Goal: Task Accomplishment & Management: Manage account settings

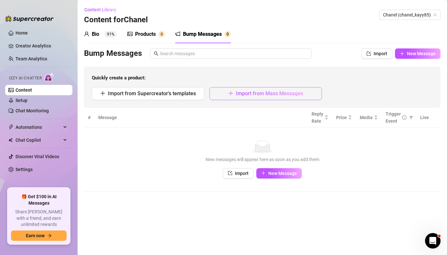
click at [228, 92] on icon "plus" at bounding box center [230, 93] width 5 height 5
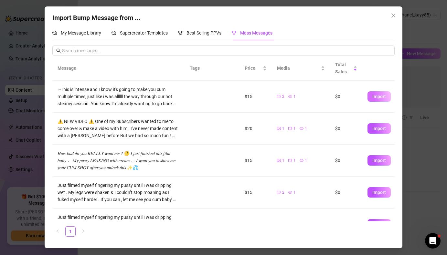
click at [381, 95] on span "Import" at bounding box center [379, 96] width 14 height 5
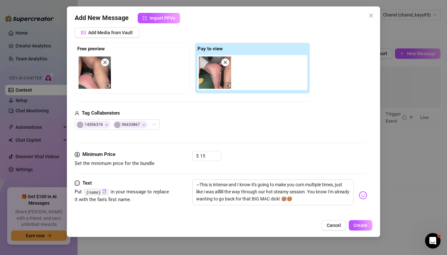
scroll to position [105, 0]
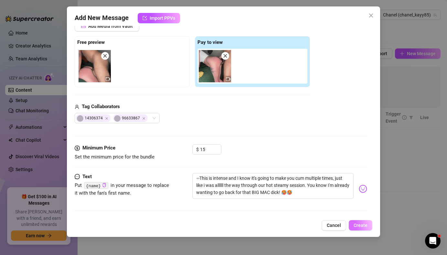
click at [358, 225] on span "Create" at bounding box center [360, 225] width 14 height 5
click at [359, 225] on span "Create" at bounding box center [360, 225] width 14 height 5
click at [358, 223] on span "Create" at bounding box center [360, 225] width 14 height 5
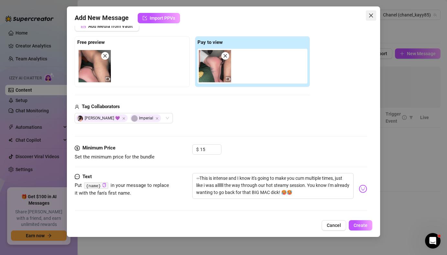
click at [372, 14] on icon "close" at bounding box center [371, 16] width 4 height 4
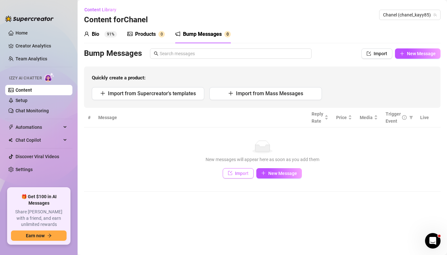
click at [240, 174] on span "Import" at bounding box center [242, 173] width 14 height 5
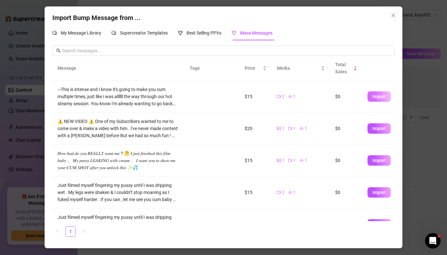
click at [373, 101] on button "Import" at bounding box center [378, 96] width 23 height 10
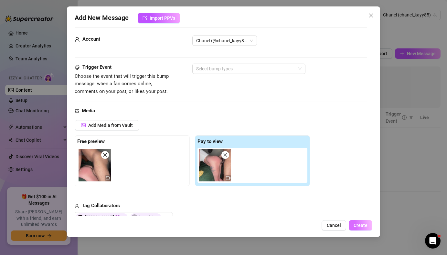
click at [353, 224] on button "Create" at bounding box center [361, 225] width 24 height 10
click at [251, 69] on div at bounding box center [246, 68] width 104 height 9
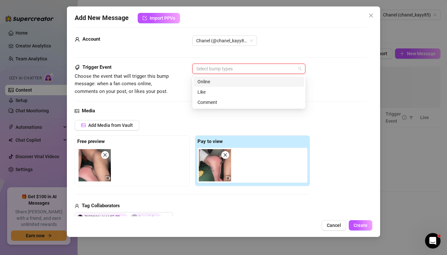
click at [249, 80] on div "Online" at bounding box center [248, 81] width 103 height 7
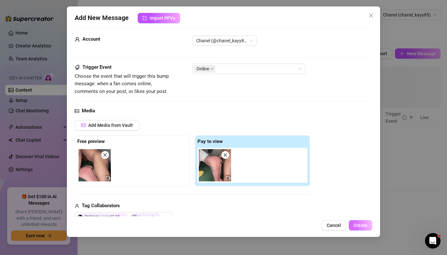
click at [362, 223] on span "Create" at bounding box center [360, 225] width 14 height 5
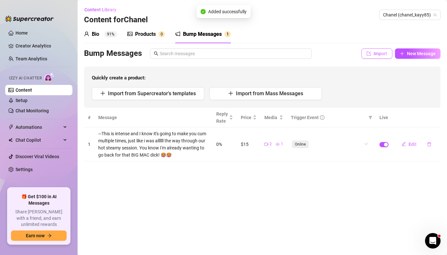
click at [367, 51] on icon "import" at bounding box center [368, 53] width 5 height 5
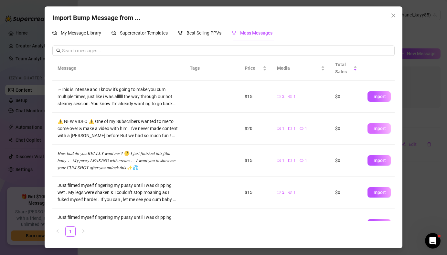
click at [374, 131] on span "Import" at bounding box center [379, 128] width 14 height 5
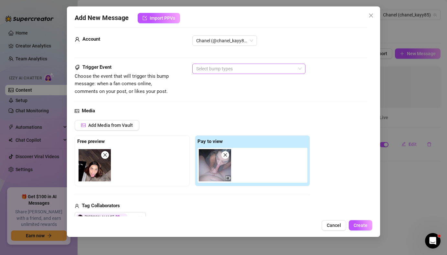
click at [274, 68] on div at bounding box center [246, 68] width 104 height 9
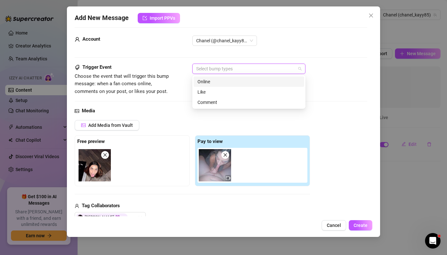
click at [211, 84] on div "Online" at bounding box center [248, 81] width 103 height 7
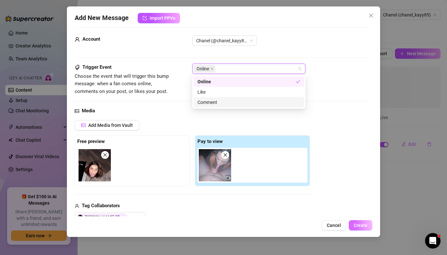
click at [355, 225] on span "Create" at bounding box center [360, 225] width 14 height 5
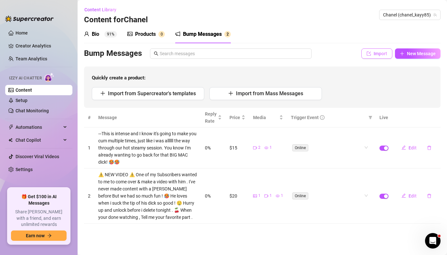
click at [380, 53] on span "Import" at bounding box center [380, 53] width 14 height 5
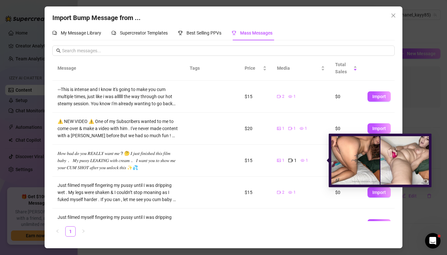
click at [292, 160] on div "1" at bounding box center [292, 160] width 8 height 7
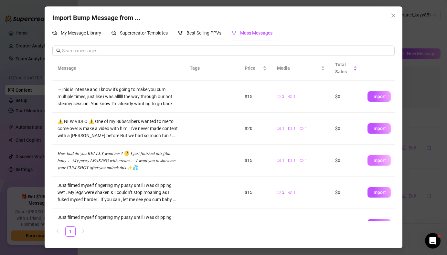
click at [373, 162] on span "Import" at bounding box center [379, 160] width 14 height 5
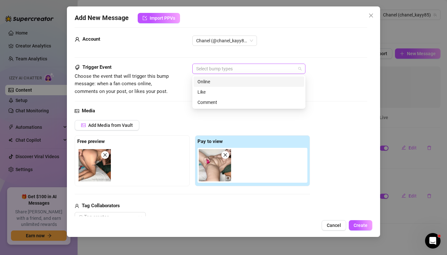
click at [284, 66] on div at bounding box center [246, 68] width 104 height 9
click at [257, 91] on div "Like" at bounding box center [248, 92] width 103 height 7
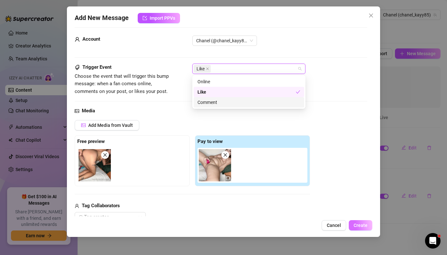
click at [359, 227] on span "Create" at bounding box center [360, 225] width 14 height 5
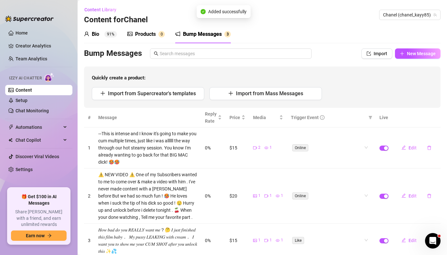
scroll to position [22, 0]
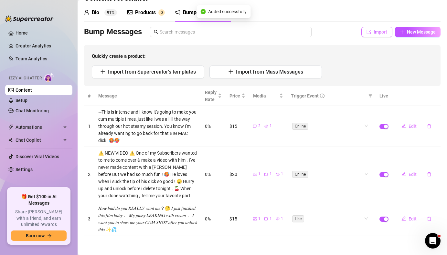
click at [368, 32] on icon "import" at bounding box center [368, 32] width 5 height 5
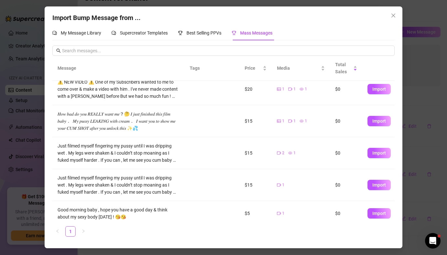
scroll to position [40, 0]
click at [381, 154] on span "Import" at bounding box center [379, 152] width 14 height 5
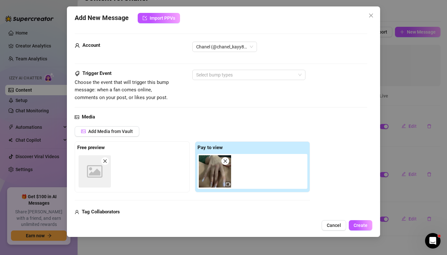
scroll to position [6, 0]
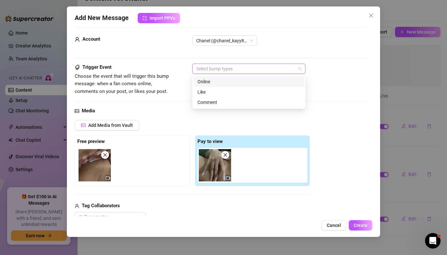
click at [241, 69] on div at bounding box center [246, 68] width 104 height 9
click at [216, 102] on div "Comment" at bounding box center [248, 102] width 103 height 7
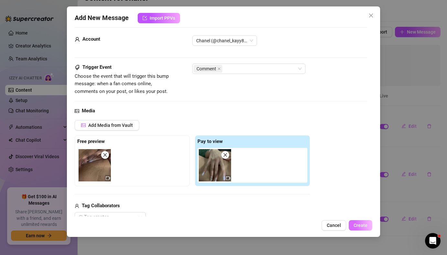
click at [358, 222] on button "Create" at bounding box center [361, 225] width 24 height 10
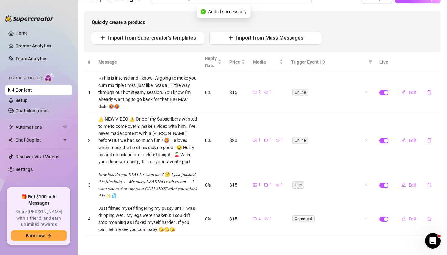
scroll to position [0, 0]
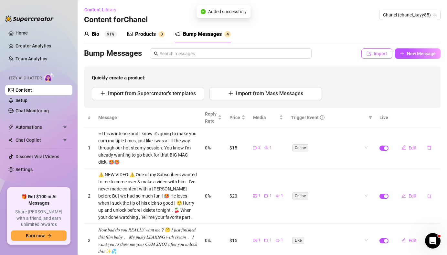
click at [374, 50] on button "Import" at bounding box center [376, 53] width 31 height 10
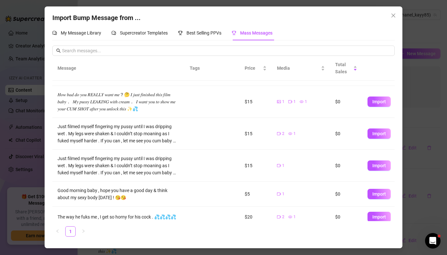
scroll to position [61, 0]
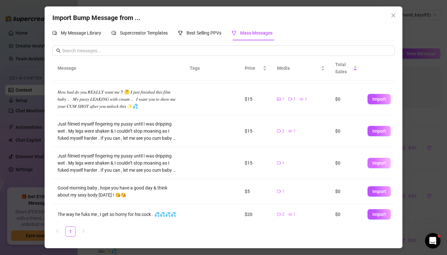
click at [378, 165] on span "Import" at bounding box center [379, 163] width 14 height 5
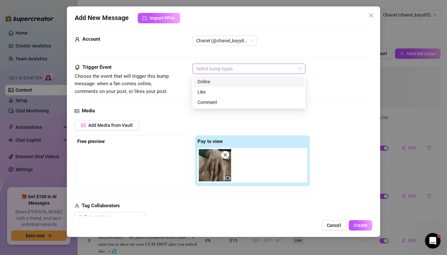
click at [237, 70] on div at bounding box center [246, 68] width 104 height 9
click at [231, 84] on div "Online" at bounding box center [248, 81] width 103 height 7
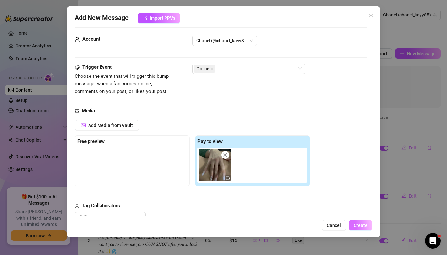
click at [359, 228] on button "Create" at bounding box center [361, 225] width 24 height 10
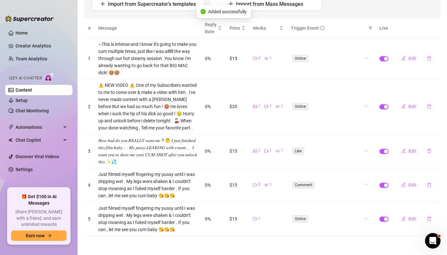
scroll to position [0, 0]
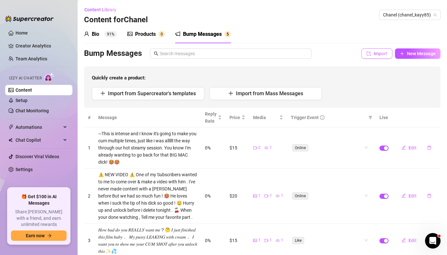
click at [371, 56] on button "Import" at bounding box center [376, 53] width 31 height 10
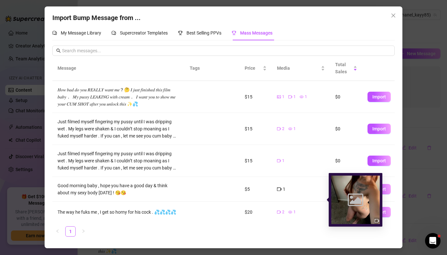
scroll to position [65, 0]
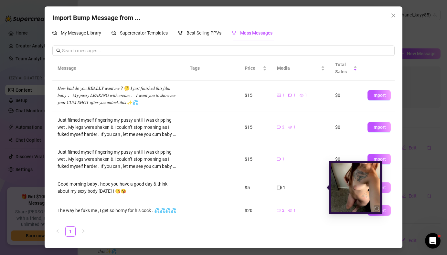
click at [280, 189] on icon "video-camera" at bounding box center [279, 187] width 5 height 5
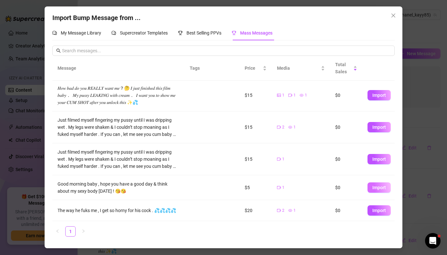
click at [385, 188] on span "Import" at bounding box center [379, 187] width 14 height 5
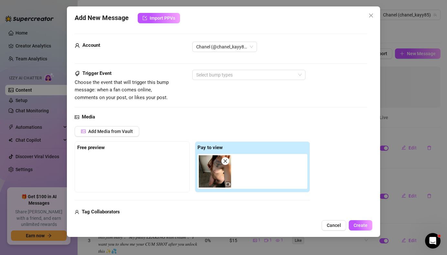
scroll to position [6, 0]
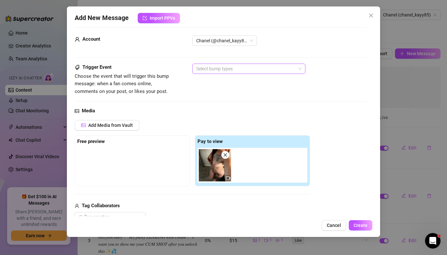
click at [204, 68] on div at bounding box center [246, 68] width 104 height 9
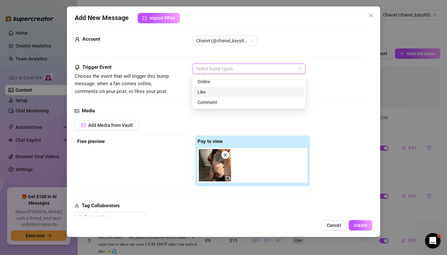
click at [202, 92] on div "Like" at bounding box center [248, 92] width 103 height 7
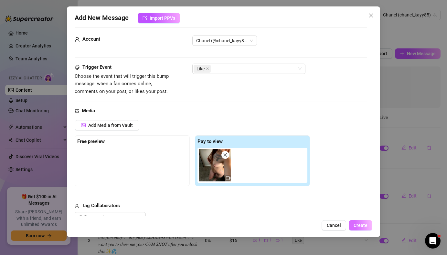
click at [368, 226] on button "Create" at bounding box center [361, 225] width 24 height 10
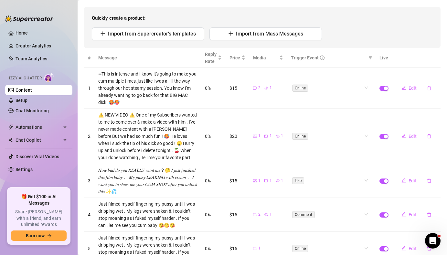
scroll to position [0, 0]
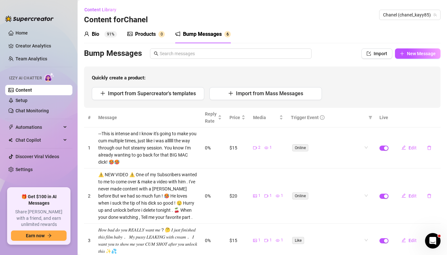
click at [22, 88] on link "Content" at bounding box center [24, 90] width 16 height 5
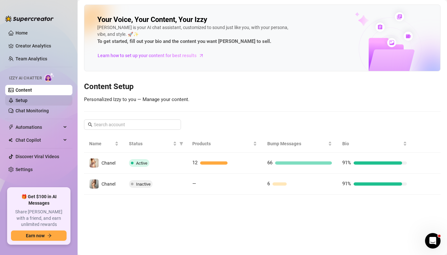
click at [21, 103] on link "Setup" at bounding box center [22, 100] width 12 height 5
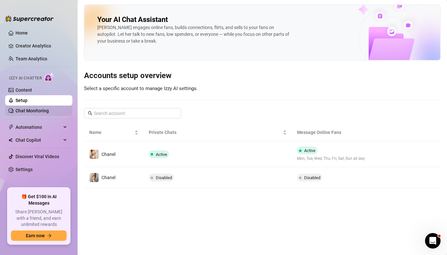
click at [22, 112] on link "Chat Monitoring" at bounding box center [32, 110] width 33 height 5
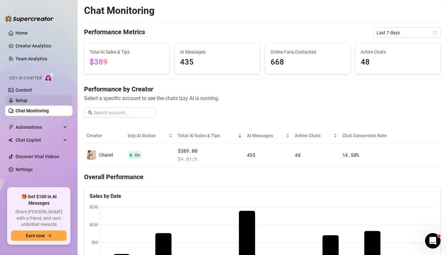
click at [22, 100] on link "Setup" at bounding box center [22, 100] width 12 height 5
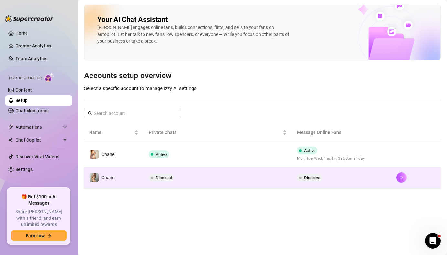
click at [161, 176] on span "Disabled" at bounding box center [164, 177] width 16 height 5
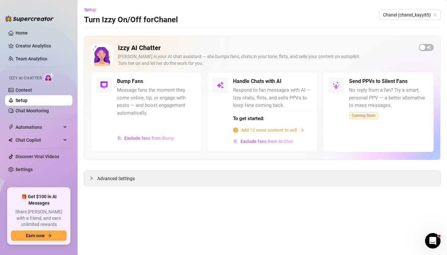
click at [259, 129] on span "Add 12 more content to sell" at bounding box center [269, 130] width 56 height 7
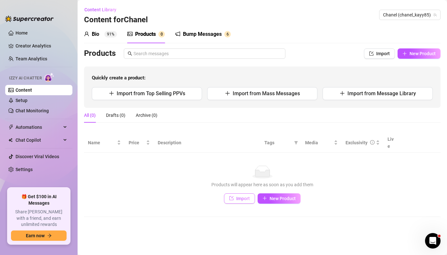
click at [246, 196] on span "Import" at bounding box center [243, 198] width 14 height 5
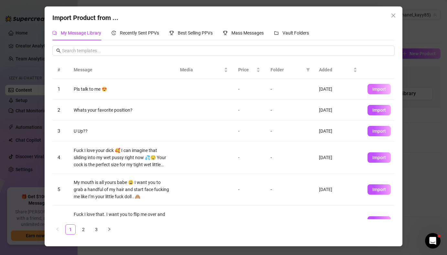
click at [376, 88] on span "Import" at bounding box center [379, 89] width 14 height 5
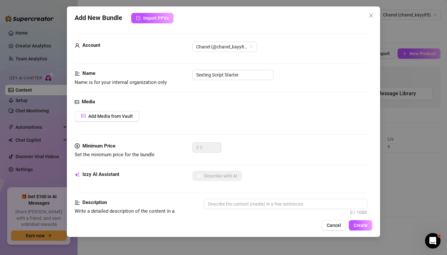
click at [391, 33] on div "Add New Bundle Import PPVs Account Chanel (@chanel_kayy85) Name Name is for you…" at bounding box center [223, 127] width 447 height 255
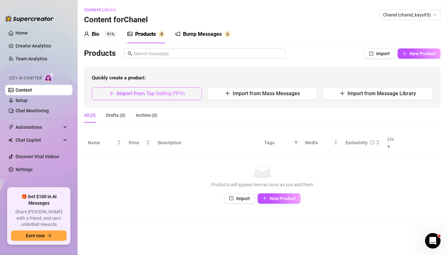
click at [182, 93] on span "Import from Top Selling PPVs" at bounding box center [151, 93] width 68 height 6
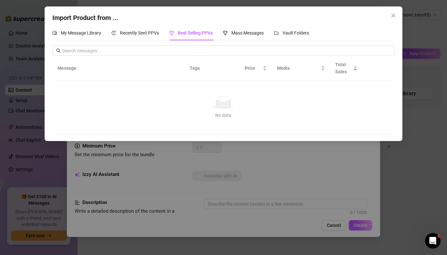
click at [215, 153] on div "Import Product from ... My Message Library Recently Sent PPVs Best Selling PPVs…" at bounding box center [223, 127] width 447 height 255
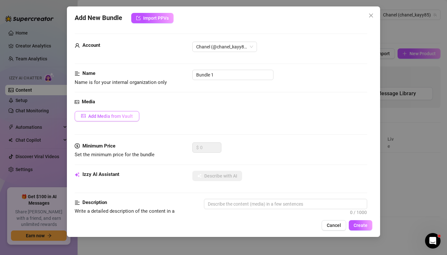
click at [119, 118] on span "Add Media from Vault" at bounding box center [110, 116] width 45 height 5
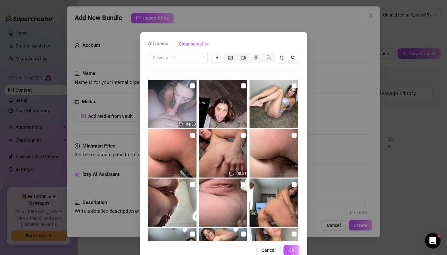
click at [353, 106] on div "All media Clear selection Select a list All 04:38 00:51 07:05 00:26 05:28 Cance…" at bounding box center [223, 127] width 447 height 255
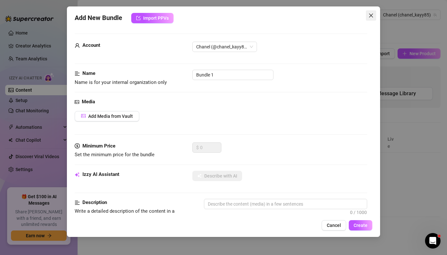
click at [373, 15] on span "Close" at bounding box center [371, 15] width 10 height 5
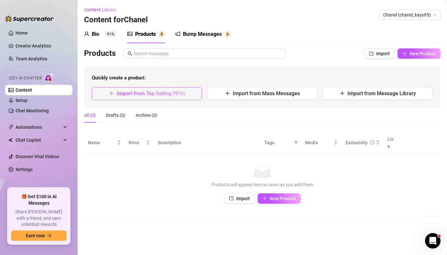
click at [130, 95] on span "Import from Top Selling PPVs" at bounding box center [151, 93] width 68 height 6
type textarea "Type your message here..."
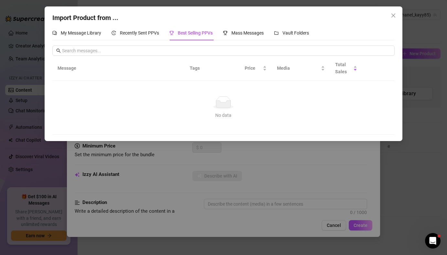
click at [286, 153] on div "Import Product from ... My Message Library Recently Sent PPVs Best Selling PPVs…" at bounding box center [223, 127] width 447 height 255
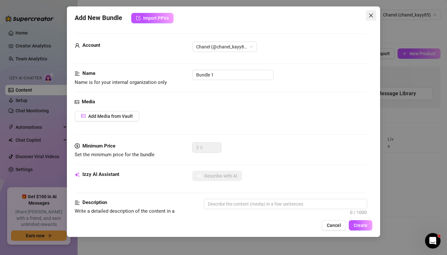
click at [373, 18] on icon "close" at bounding box center [370, 15] width 5 height 5
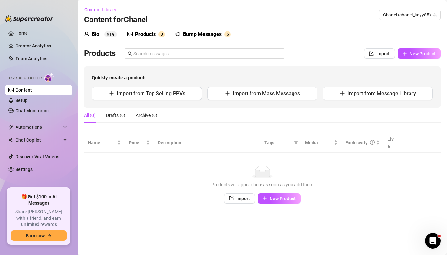
click at [153, 36] on div "Products" at bounding box center [145, 34] width 21 height 8
click at [202, 35] on div "Bump Messages" at bounding box center [202, 34] width 39 height 8
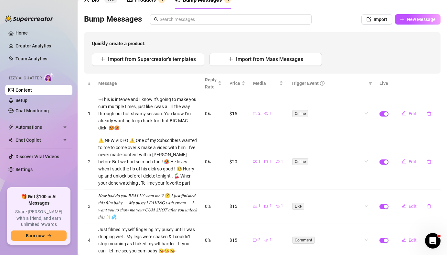
scroll to position [54, 0]
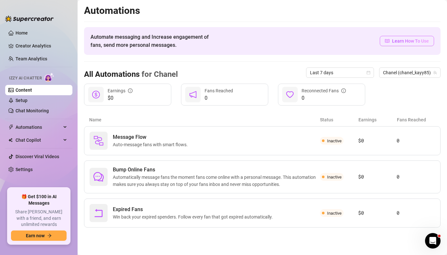
click at [389, 41] on icon "read" at bounding box center [387, 41] width 5 height 4
click at [327, 142] on span "Inactive" at bounding box center [334, 141] width 15 height 5
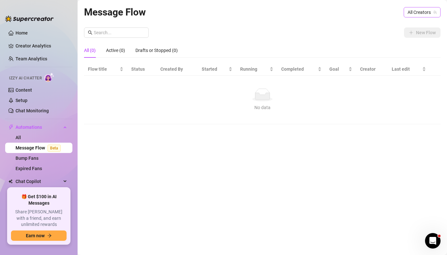
click at [418, 11] on span "All Creators" at bounding box center [421, 12] width 29 height 10
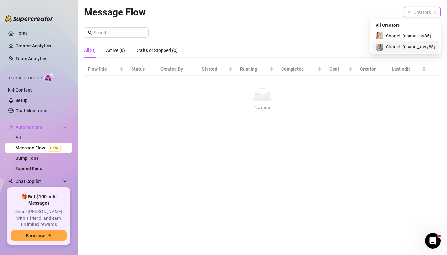
click at [394, 47] on span "Chanel" at bounding box center [393, 46] width 14 height 7
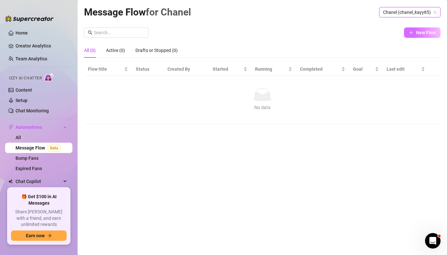
click at [418, 34] on span "New Flow" at bounding box center [426, 32] width 20 height 5
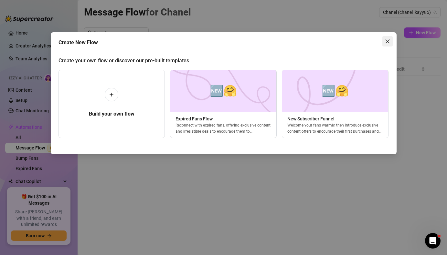
click at [388, 41] on icon "close" at bounding box center [387, 41] width 5 height 5
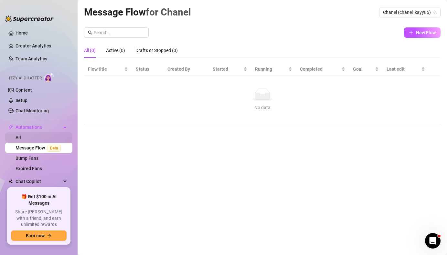
click at [21, 138] on link "All" at bounding box center [18, 137] width 5 height 5
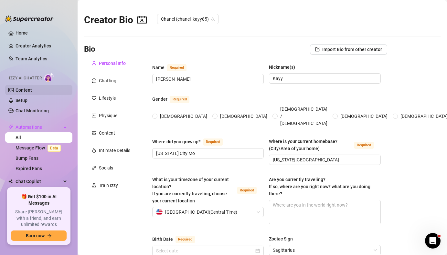
radio input "true"
type input "[DATE]"
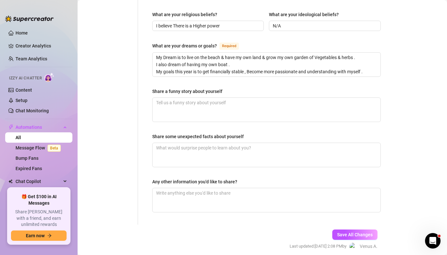
scroll to position [405, 0]
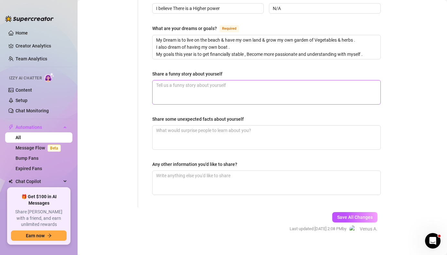
type textarea "Okay so… I have to share this because I still can’t stop laughing 😂 I was tryin…"
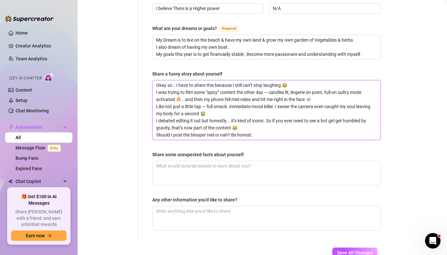
click at [208, 98] on textarea "Okay so… I have to share this because I still can’t stop laughing 😂 I was tryin…" at bounding box center [266, 109] width 228 height 59
type textarea "Okay so… I have to share this because I still can’t stop laughing 😂 I was tryin…"
click at [220, 165] on textarea "Share some unexpected facts about yourself" at bounding box center [266, 173] width 228 height 24
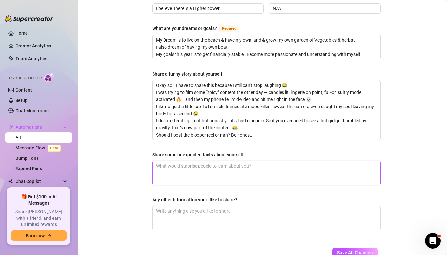
scroll to position [405, 0]
type textarea "I wake up every morning with the intention to be a hot productive queen… but I …"
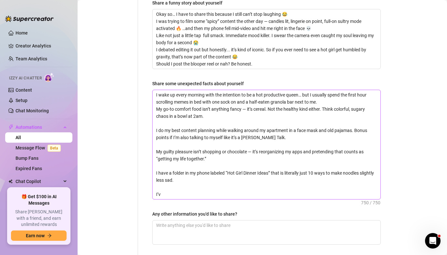
scroll to position [526, 0]
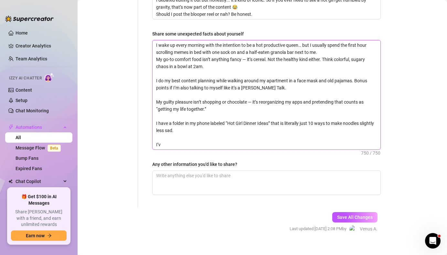
click at [184, 134] on textarea "I wake up every morning with the intention to be a hot productive queen… but I …" at bounding box center [266, 94] width 228 height 109
type textarea "I wake up every morning with the intention to be a hot productive queen… but I …"
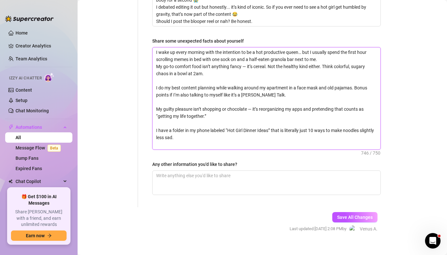
type textarea "I wake up every morning with the intention to be a hot productive queen… but I …"
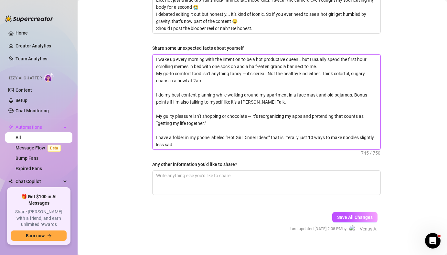
scroll to position [512, 0]
type textarea "I wake up every morning with the intention to be a hot productive queen… but I …"
click at [341, 215] on span "Save All Changes" at bounding box center [355, 217] width 36 height 5
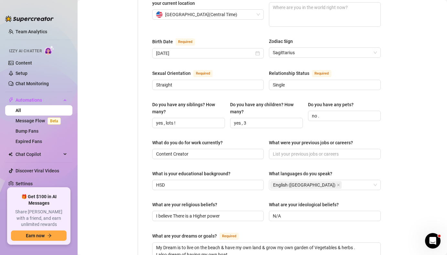
scroll to position [0, 0]
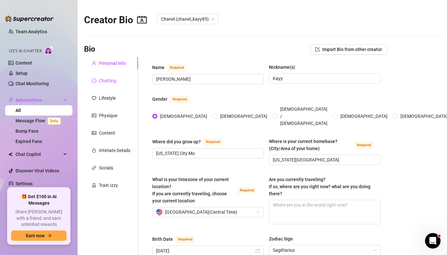
click at [110, 83] on div "Chatting" at bounding box center [107, 80] width 17 height 7
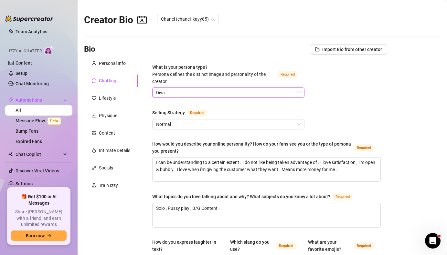
click at [171, 95] on span "Diva" at bounding box center [228, 93] width 144 height 10
click at [276, 126] on span "Normal" at bounding box center [228, 125] width 144 height 10
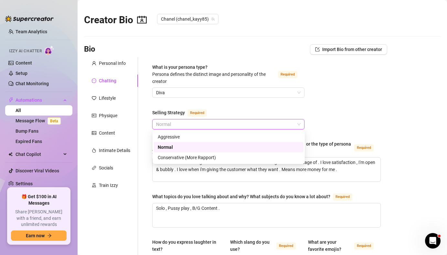
click at [246, 145] on div "Normal" at bounding box center [229, 147] width 142 height 7
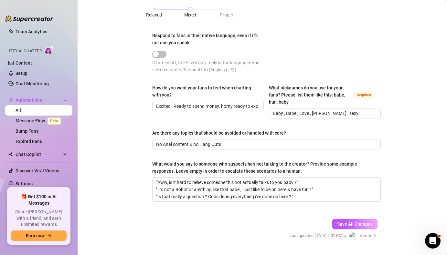
scroll to position [374, 0]
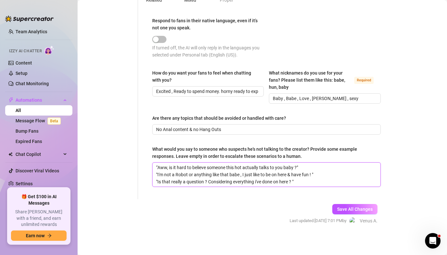
click at [302, 179] on textarea "“Aww, is it hard to believe someone this hot actually talks to you baby ?" "I'm…" at bounding box center [266, 175] width 228 height 24
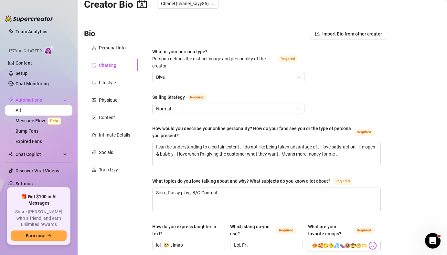
scroll to position [10, 0]
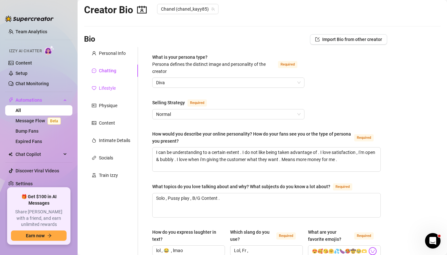
click at [106, 89] on div "Lifestyle" at bounding box center [107, 88] width 17 height 7
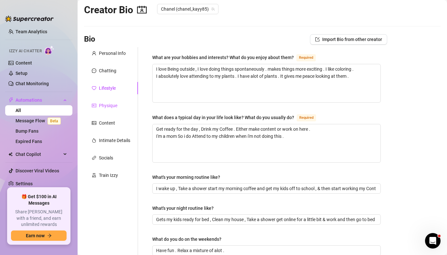
click at [107, 106] on div "Physique" at bounding box center [108, 105] width 18 height 7
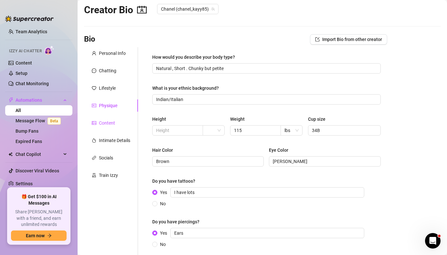
click at [108, 121] on div "Content" at bounding box center [107, 123] width 16 height 7
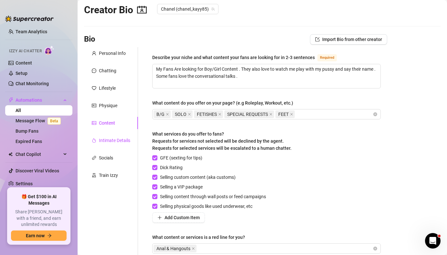
click at [114, 142] on div "Intimate Details" at bounding box center [114, 140] width 31 height 7
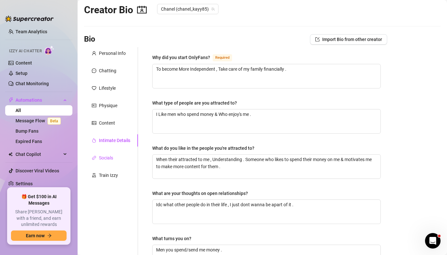
click at [111, 158] on div "Socials" at bounding box center [106, 157] width 14 height 7
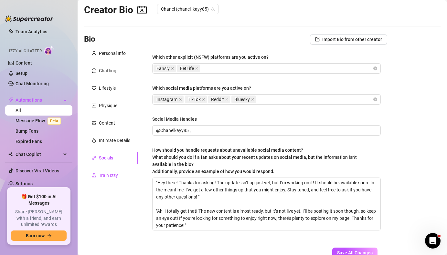
click at [113, 175] on div "Train Izzy" at bounding box center [108, 175] width 19 height 7
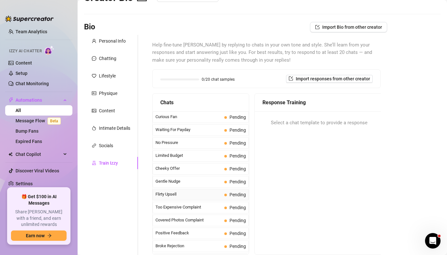
scroll to position [21, 0]
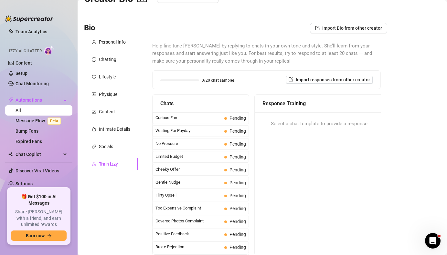
click at [198, 80] on div at bounding box center [179, 80] width 39 height 2
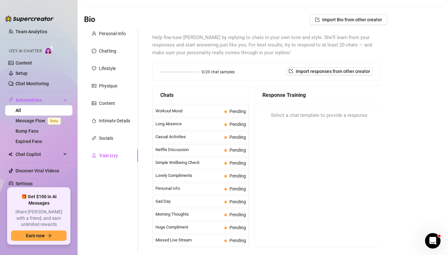
scroll to position [0, 0]
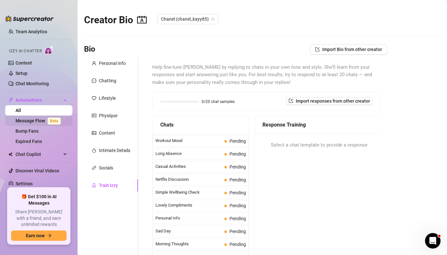
click at [31, 121] on link "Message Flow Beta" at bounding box center [40, 120] width 48 height 5
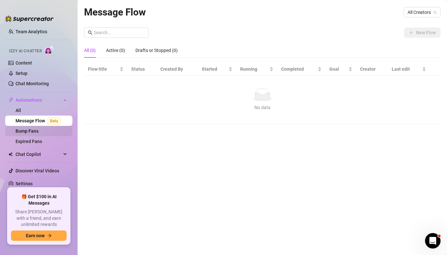
click at [29, 131] on link "Bump Fans" at bounding box center [27, 131] width 23 height 5
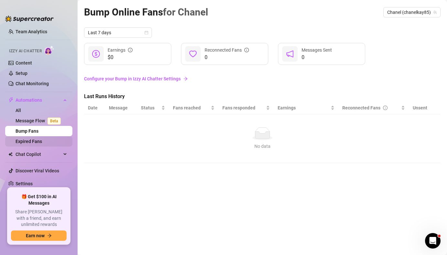
click at [29, 141] on link "Expired Fans" at bounding box center [29, 141] width 26 height 5
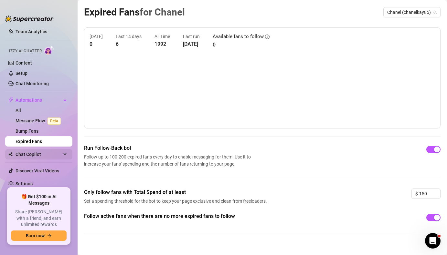
click at [30, 156] on span "Chat Copilot" at bounding box center [39, 154] width 46 height 10
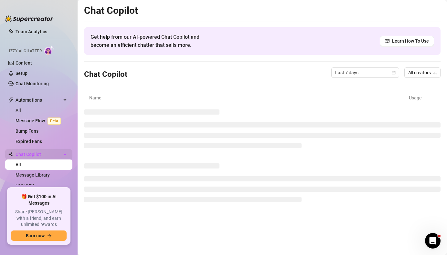
scroll to position [17, 0]
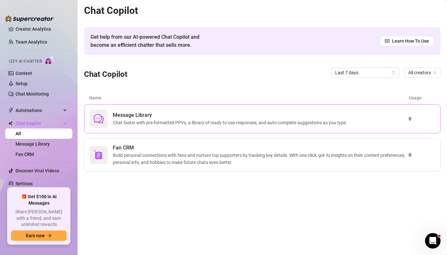
click at [129, 126] on span "Chat faster with pre-formatted PPVs, a library of ready to use responses, and a…" at bounding box center [231, 122] width 237 height 7
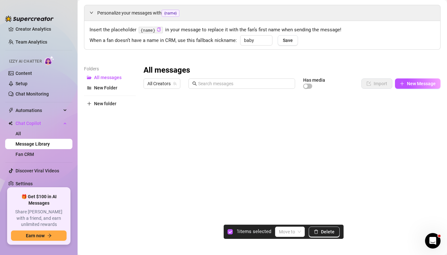
click at [152, 110] on div at bounding box center [291, 164] width 297 height 144
click at [148, 100] on div at bounding box center [291, 164] width 297 height 144
click at [147, 98] on div at bounding box center [291, 164] width 297 height 144
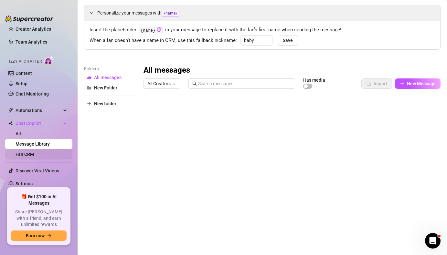
click at [34, 153] on link "Fan CRM" at bounding box center [25, 154] width 18 height 5
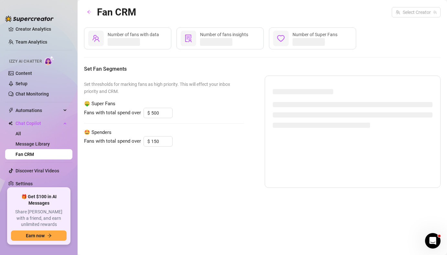
type input "200"
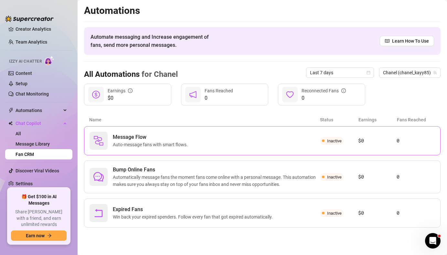
click at [171, 144] on span "Auto-message fans with smart flows." at bounding box center [152, 144] width 78 height 7
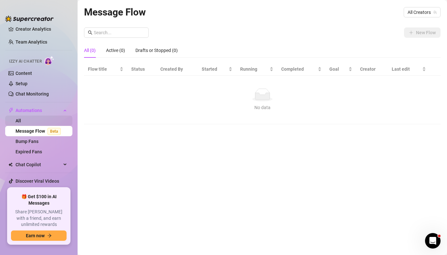
click at [19, 122] on link "All" at bounding box center [18, 120] width 5 height 5
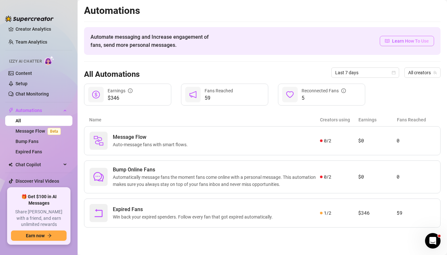
click at [392, 38] on link "Learn How To Use" at bounding box center [407, 41] width 54 height 10
click at [135, 172] on span "Bump Online Fans" at bounding box center [216, 170] width 207 height 8
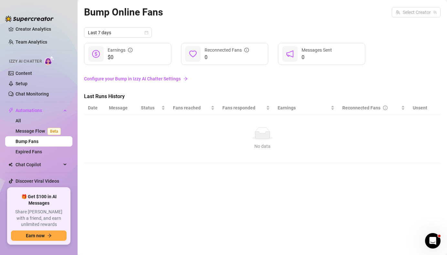
click at [122, 81] on link "Configure your Bump in Izzy AI Chatter Settings" at bounding box center [262, 78] width 356 height 7
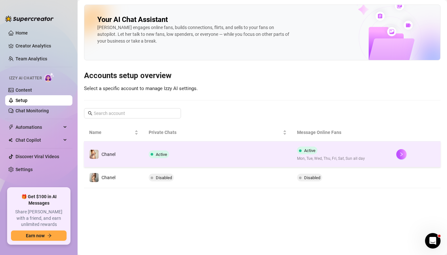
click at [156, 154] on span "Active" at bounding box center [161, 154] width 11 height 5
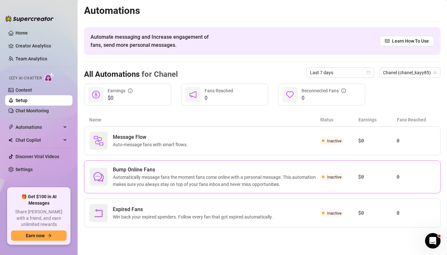
click at [136, 169] on span "Bump Online Fans" at bounding box center [216, 170] width 207 height 8
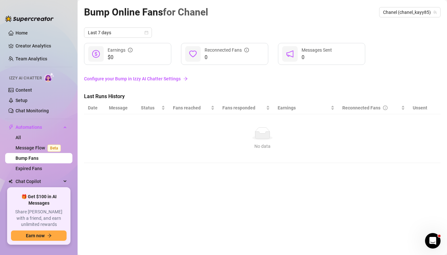
click at [174, 77] on link "Configure your Bump in Izzy AI Chatter Settings" at bounding box center [262, 78] width 356 height 7
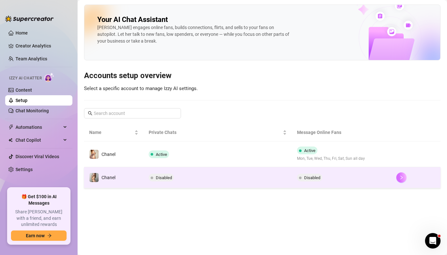
click at [399, 179] on icon "right" at bounding box center [401, 177] width 5 height 5
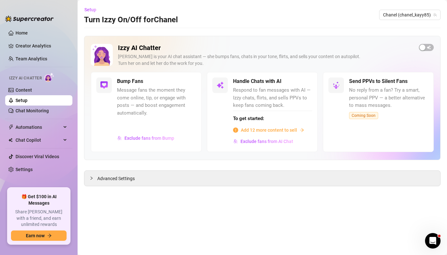
click at [287, 130] on span "Add 12 more content to sell" at bounding box center [269, 130] width 56 height 7
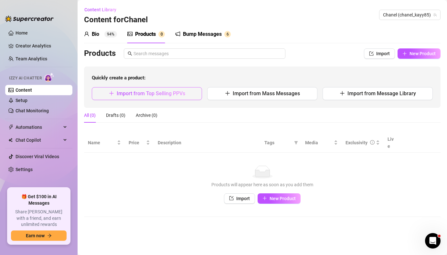
click at [183, 95] on span "Import from Top Selling PPVs" at bounding box center [151, 93] width 68 height 6
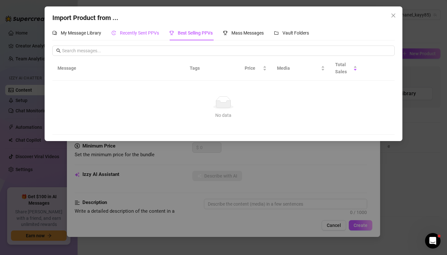
click at [124, 35] on span "Recently Sent PPVs" at bounding box center [139, 32] width 39 height 5
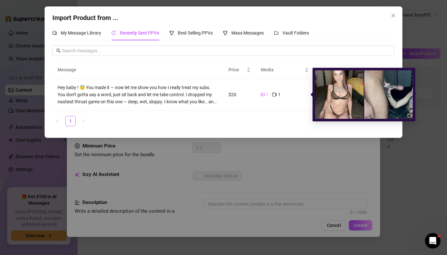
click at [266, 93] on span "1" at bounding box center [267, 95] width 2 height 6
click at [263, 95] on icon "picture" at bounding box center [263, 95] width 4 height 4
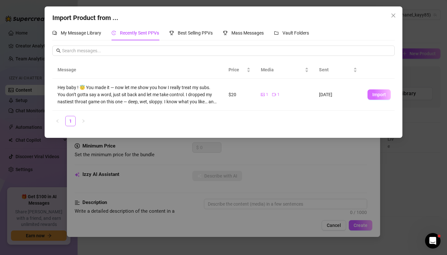
click at [373, 96] on span "Import" at bounding box center [379, 94] width 14 height 5
type textarea "Hey baby ! 😇 You made it — now let me show you how I really treat my subs. You …"
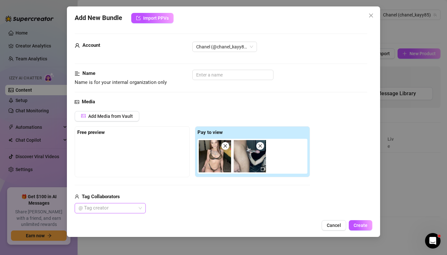
click at [132, 210] on div at bounding box center [107, 208] width 62 height 9
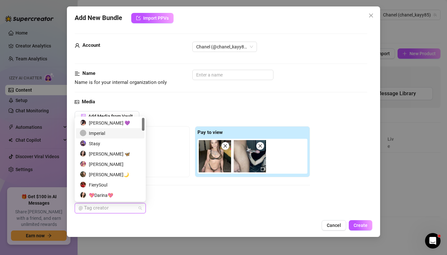
click at [100, 133] on div "Imperial" at bounding box center [110, 133] width 61 height 7
click at [361, 226] on span "Create" at bounding box center [360, 225] width 14 height 5
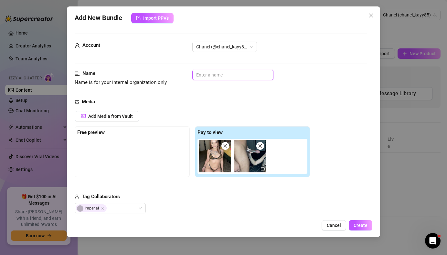
click at [222, 72] on input "text" at bounding box center [232, 75] width 81 height 10
type input "l"
type input "blowjob 1"
click at [363, 228] on button "Create" at bounding box center [361, 225] width 24 height 10
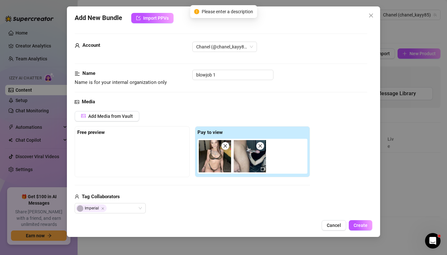
click at [120, 162] on div at bounding box center [132, 155] width 110 height 32
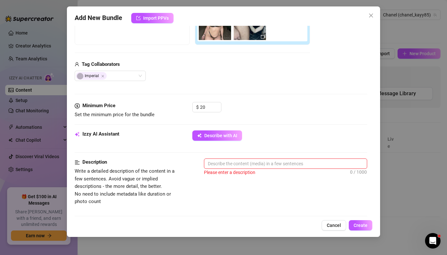
scroll to position [135, 0]
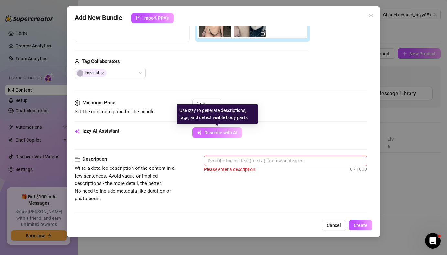
click at [205, 132] on span "Describe with AI" at bounding box center [220, 132] width 33 height 5
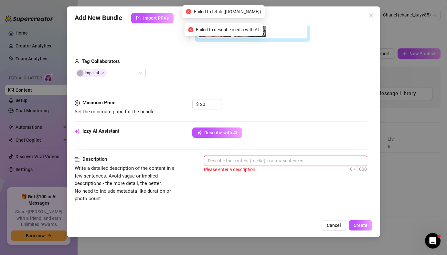
click at [234, 159] on textarea at bounding box center [285, 161] width 162 height 10
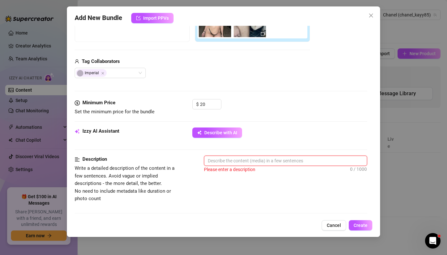
click at [231, 162] on textarea at bounding box center [285, 161] width 162 height 10
type textarea "S"
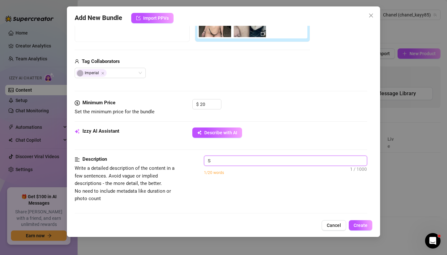
type textarea "Su"
type textarea "Suc"
type textarea "Suck"
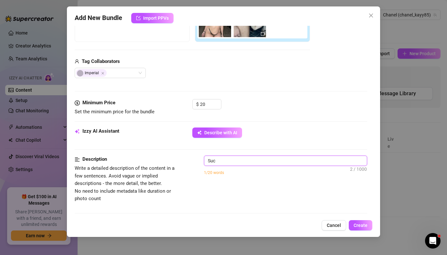
type textarea "Suck"
type textarea "Sucki"
type textarea "Suckin"
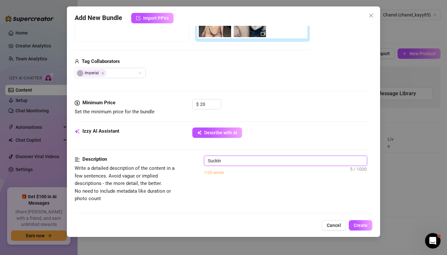
type textarea "Sucking"
type textarea "Sucking H"
type textarea "Sucking Hi"
type textarea "Sucking His"
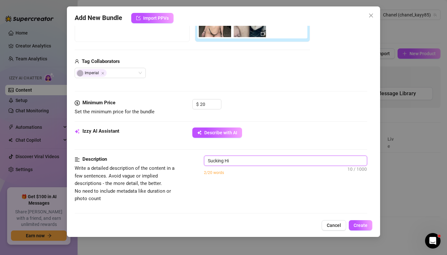
type textarea "Sucking His"
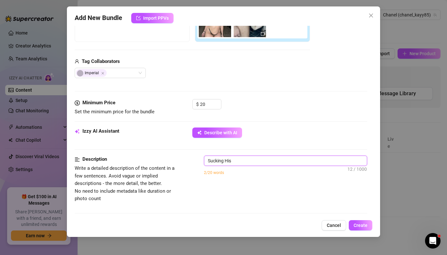
type textarea "Sucking Hi"
type textarea "Sucking H"
type textarea "Sucking"
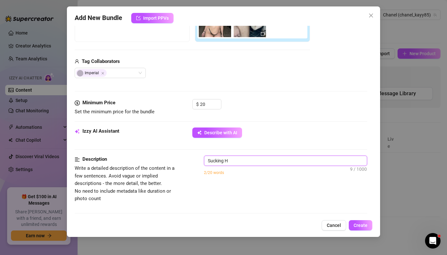
type textarea "Sucking"
type textarea "Sucking h"
type textarea "Sucking hi"
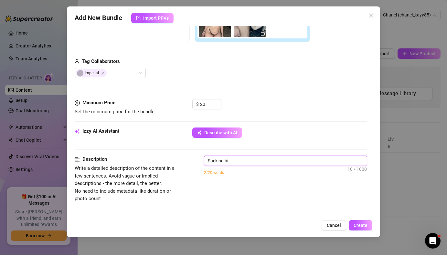
type textarea "Sucking his"
type textarea "Sucking his b"
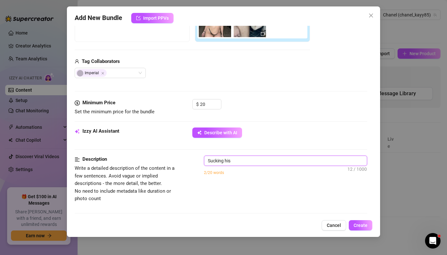
type textarea "Sucking his b"
type textarea "Sucking his bb"
type textarea "Sucking his bbc"
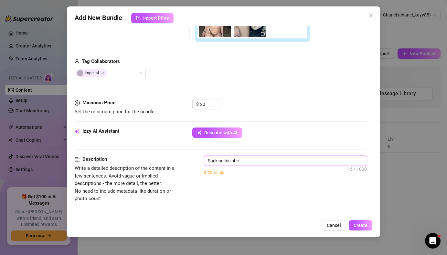
type textarea "Sucking his bbc"
type textarea "Sucking his bbc b"
type textarea "Sucking his bbc be"
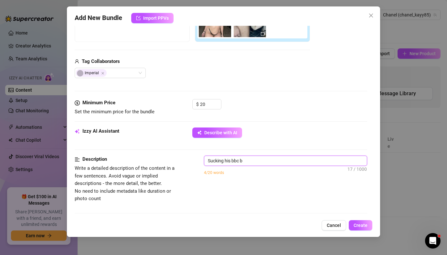
type textarea "Sucking his bbc be"
type textarea "Sucking his bbc bef"
type textarea "Sucking his bbc befr"
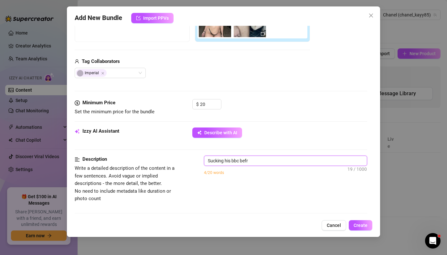
type textarea "Sucking his bbc befro"
type textarea "Sucking his bbc befroe"
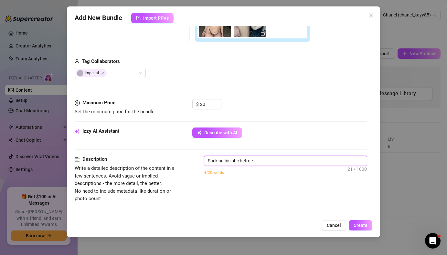
type textarea "Sucking his bbc befroe"
type textarea "Sucking his bbc befroe h"
type textarea "Sucking his bbc befroe he"
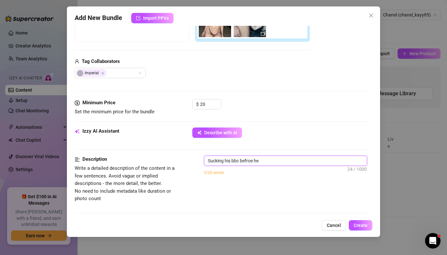
type textarea "Sucking his bbc befroe he"
type textarea "Sucking his bbc befroe he j"
type textarea "Sucking his bbc befroe he jp"
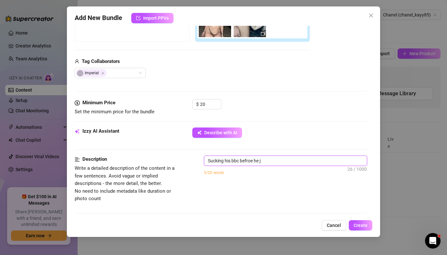
type textarea "Sucking his bbc befroe he jp"
type textarea "Sucking his bbc befroe he j"
type textarea "Sucking his bbc befroe he"
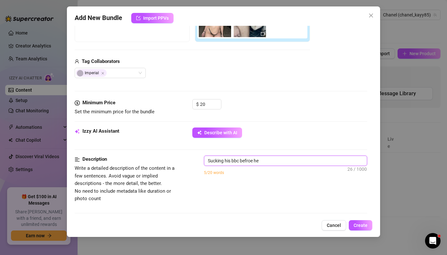
type textarea "Sucking his bbc befroe he p"
type textarea "Sucking his bbc befroe he pu"
type textarea "Sucking his bbc befroe he put"
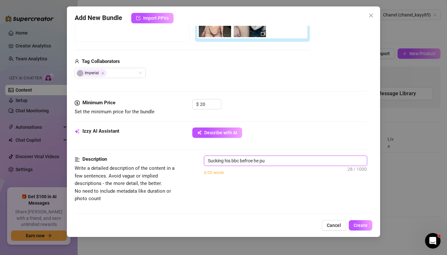
type textarea "Sucking his bbc befroe he put"
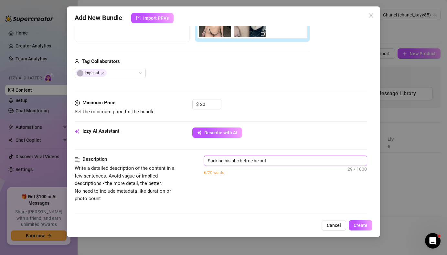
type textarea "Sucking his bbc befroe he puts"
type textarea "Sucking his bbc befroe he puts h"
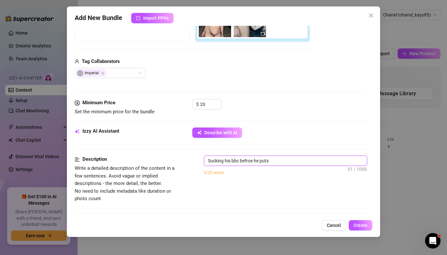
type textarea "Sucking his bbc befroe he puts h"
type textarea "Sucking his bbc befroe he puts hi"
type textarea "Sucking his bbc befroe he puts his"
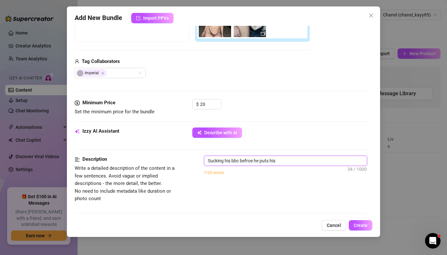
type textarea "Sucking his bbc befroe he puts his"
type textarea "Sucking his bbc befroe he puts his l"
type textarea "Sucking his bbc befroe he puts his lo"
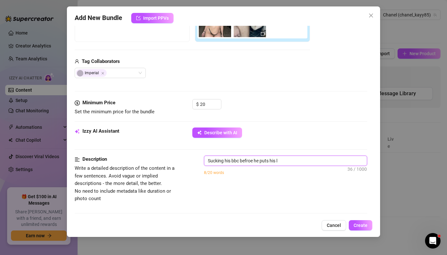
type textarea "Sucking his bbc befroe he puts his lo"
type textarea "Sucking his bbc befroe he puts his loa"
type textarea "Sucking his bbc befroe he puts his load"
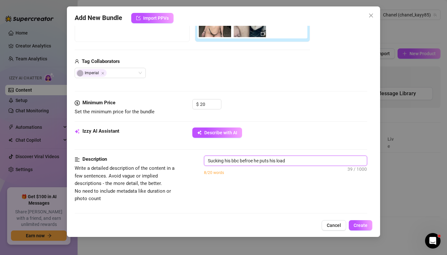
type textarea "Sucking his bbc befroe he puts his load"
type textarea "Sucking his bbc befroe he puts his load a"
type textarea "Sucking his bbc befroe he puts his load al"
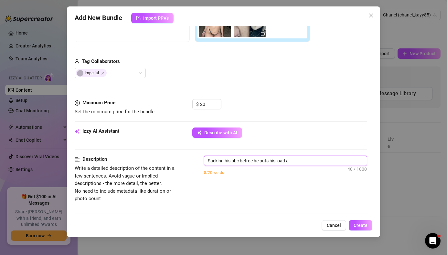
type textarea "Sucking his bbc befroe he puts his load al"
type textarea "Sucking his bbc befroe he puts his load all"
type textarea "Sucking his bbc befroe he puts his load all o"
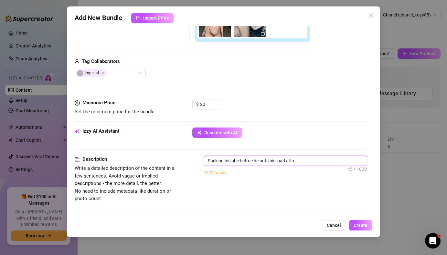
type textarea "Sucking his bbc befroe he puts his load all ov"
type textarea "Sucking his bbc befroe he puts his load all ove"
type textarea "Sucking his bbc befroe he puts his load all over"
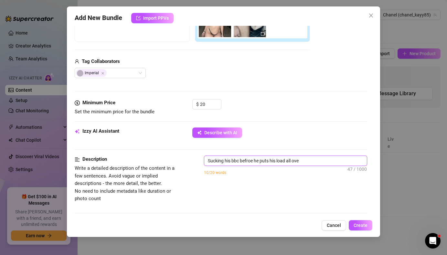
type textarea "Sucking his bbc befroe he puts his load all over"
type textarea "Sucking his bbc befroe he puts his load all over m"
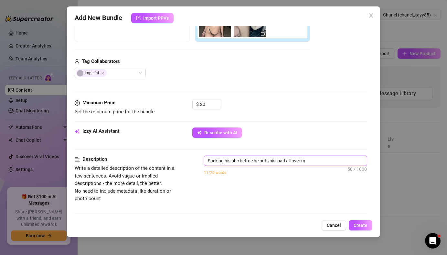
type textarea "Sucking his bbc befroe he puts his load all over my"
type textarea "Sucking his bbc befroe he puts his load all over my p"
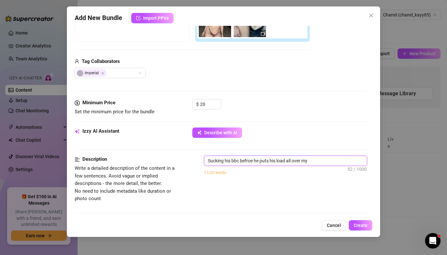
type textarea "Sucking his bbc befroe he puts his load all over my p"
type textarea "Sucking his bbc befroe he puts his load all over my pr"
type textarea "Sucking his bbc befroe he puts his load all over my pre"
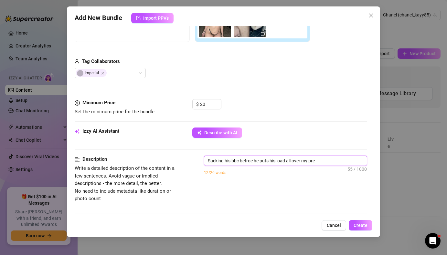
type textarea "Sucking his bbc befroe he puts his load all over my pret"
type textarea "Sucking his bbc befroe he puts his load all over my prett"
type textarea "Sucking his bbc befroe he puts his load all over my pretty"
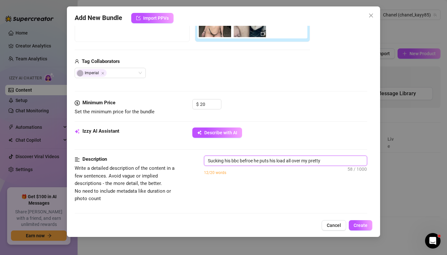
type textarea "Sucking his bbc befroe he puts his load all over my pretty"
type textarea "Sucking his bbc befroe he puts his load all over my pretty f"
type textarea "Sucking his bbc befroe he puts his load all over my pretty fa"
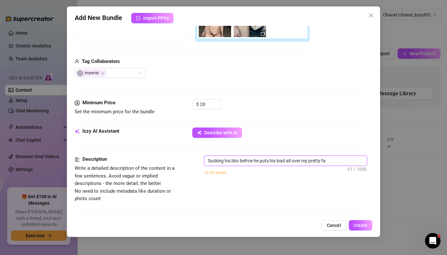
type textarea "Sucking his bbc befroe he puts his load all over my pretty fac"
type textarea "Sucking his bbc befroe he puts his load all over my pretty face"
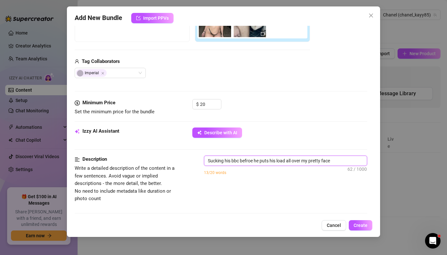
type textarea "Sucking his bbc befroe he puts his load all over my pretty face"
type textarea "Sucking his bbc befroe he puts his load all over my pretty face m"
type textarea "Sucking his bbc befroe he puts his load all over my pretty face mm"
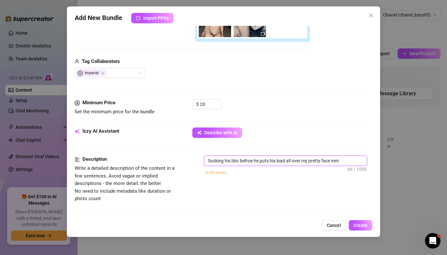
type textarea "Sucking his bbc befroe he puts his load all over my pretty face mmm"
type textarea "Sucking his bbc befroe he puts his load all over my pretty face mm"
type textarea "Sucking his bbc befroe he puts his load all over my pretty face m"
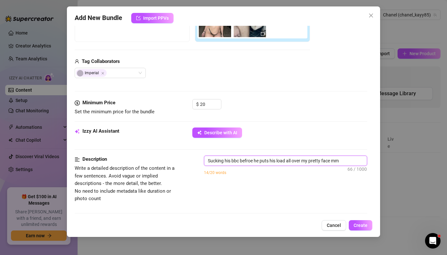
type textarea "Sucking his bbc befroe he puts his load all over my pretty face m"
type textarea "Sucking his bbc befroe he puts his load all over my pretty face"
click at [341, 161] on textarea "Sucking his bbc befroe he puts his load all over my pretty face" at bounding box center [285, 161] width 162 height 10
type textarea "Sucking his bbc befroe he puts his load all over my pretty face m"
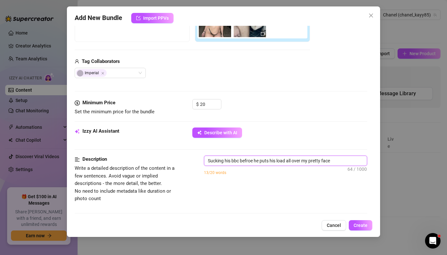
type textarea "Sucking his bbc befroe he puts his load all over my pretty face m"
type textarea "Sucking his bbc befroe he puts his load all over my pretty face mm"
type textarea "Sucking his bbc befroe he puts his load all over my pretty face mmm"
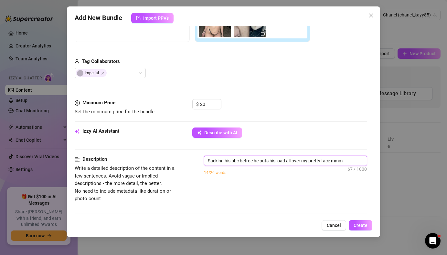
type textarea "Sucking his bbc befroe he puts his load all over my pretty face mm"
type textarea "Sucking his bbc befroe he puts his load all over my pretty face m"
click at [360, 228] on button "Create" at bounding box center [361, 225] width 24 height 10
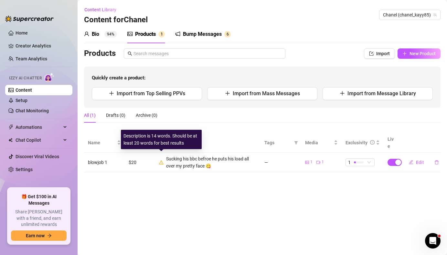
click at [161, 160] on icon "warning" at bounding box center [161, 162] width 5 height 4
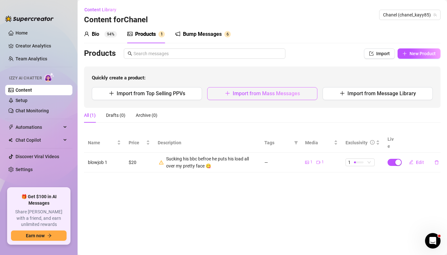
click at [226, 97] on button "Import from Mass Messages" at bounding box center [262, 93] width 110 height 13
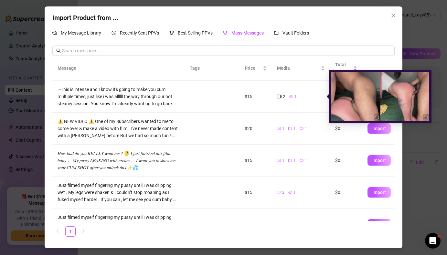
click at [280, 98] on icon "video-camera" at bounding box center [279, 96] width 5 height 5
click at [281, 96] on div "2" at bounding box center [281, 96] width 8 height 7
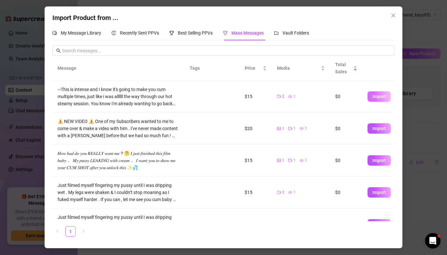
click at [382, 97] on span "Import" at bounding box center [379, 96] width 14 height 5
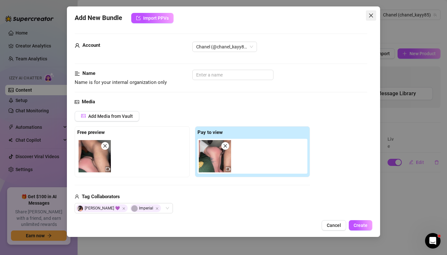
click at [371, 14] on icon "close" at bounding box center [370, 15] width 5 height 5
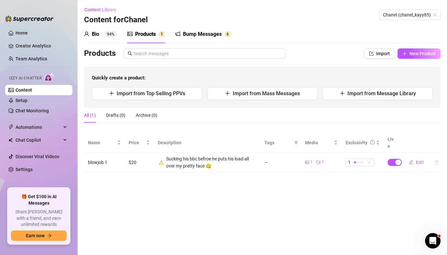
click at [438, 160] on icon "delete" at bounding box center [436, 162] width 5 height 5
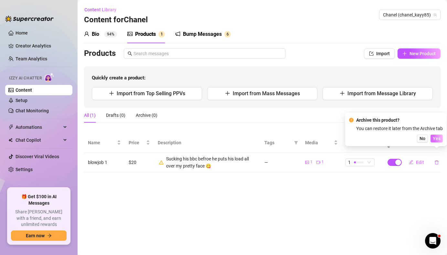
click at [437, 141] on button "Yes" at bounding box center [436, 139] width 12 height 8
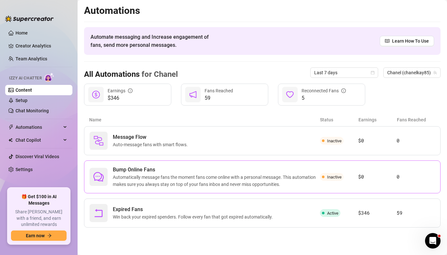
click at [124, 183] on span "Automatically message fans the moment fans come online with a personal message.…" at bounding box center [216, 181] width 207 height 14
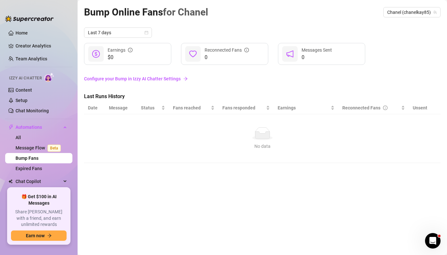
click at [143, 78] on link "Configure your Bump in Izzy AI Chatter Settings" at bounding box center [262, 78] width 356 height 7
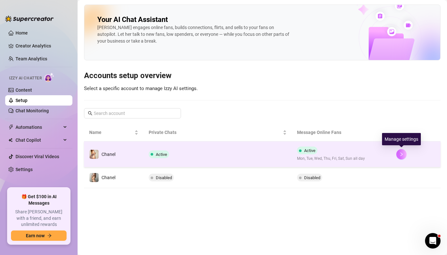
click at [403, 158] on button "button" at bounding box center [401, 154] width 10 height 10
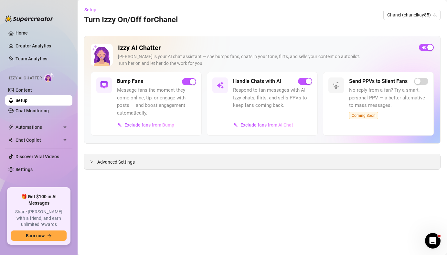
click at [134, 164] on span "Advanced Settings" at bounding box center [115, 162] width 37 height 7
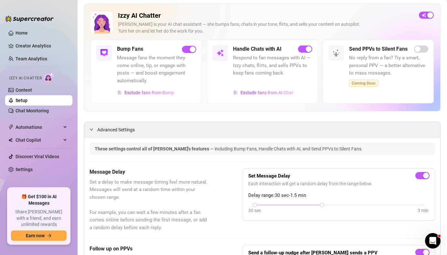
scroll to position [32, 0]
click at [29, 125] on span "Automations" at bounding box center [39, 127] width 46 height 10
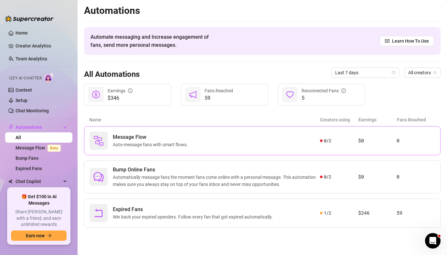
click at [133, 142] on span "Auto-message fans with smart flows." at bounding box center [152, 144] width 78 height 7
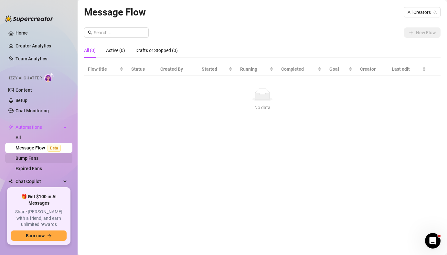
click at [28, 157] on link "Bump Fans" at bounding box center [27, 158] width 23 height 5
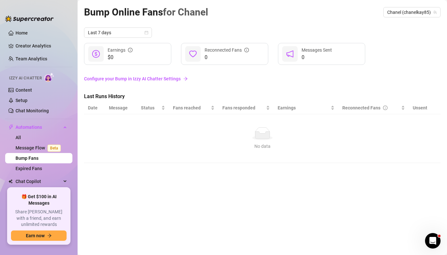
click at [98, 55] on icon "dollar" at bounding box center [96, 54] width 8 height 8
click at [196, 59] on div at bounding box center [193, 54] width 16 height 16
click at [289, 51] on icon "notification" at bounding box center [290, 54] width 8 height 8
click at [165, 77] on link "Configure your Bump in Izzy AI Chatter Settings" at bounding box center [262, 78] width 356 height 7
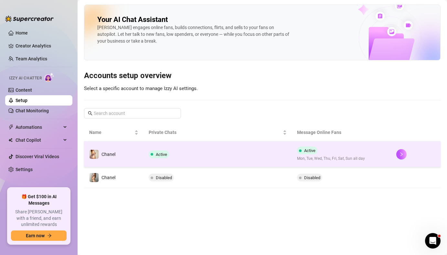
click at [157, 158] on td "Active" at bounding box center [217, 154] width 149 height 26
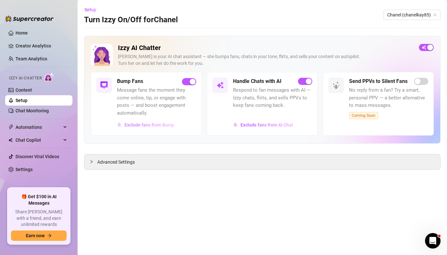
click at [147, 126] on span "Exclude fans from Bump" at bounding box center [149, 124] width 50 height 5
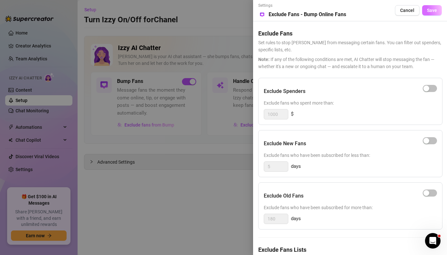
click at [430, 10] on span "Save" at bounding box center [432, 10] width 10 height 5
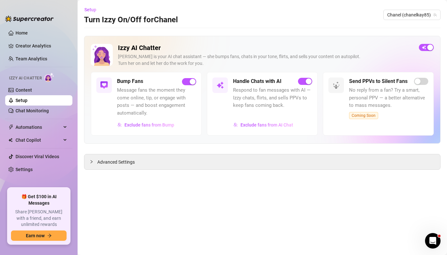
click at [102, 84] on img at bounding box center [104, 85] width 8 height 8
click at [41, 79] on span "Izzy AI Chatter" at bounding box center [25, 78] width 33 height 6
click at [39, 112] on link "Chat Monitoring" at bounding box center [32, 110] width 33 height 5
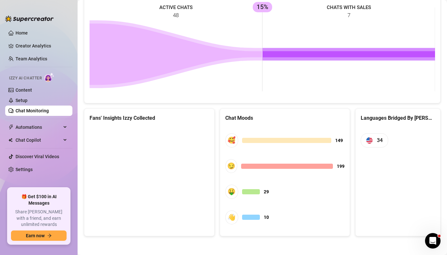
scroll to position [298, 0]
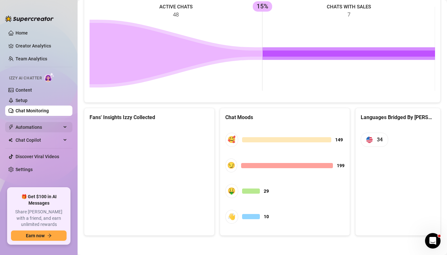
click at [30, 129] on span "Automations" at bounding box center [39, 127] width 46 height 10
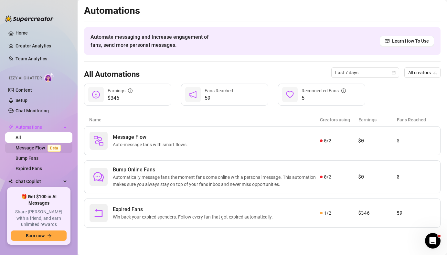
click at [35, 148] on link "Message Flow Beta" at bounding box center [40, 147] width 48 height 5
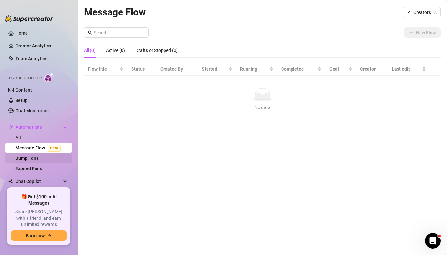
click at [25, 157] on link "Bump Fans" at bounding box center [27, 158] width 23 height 5
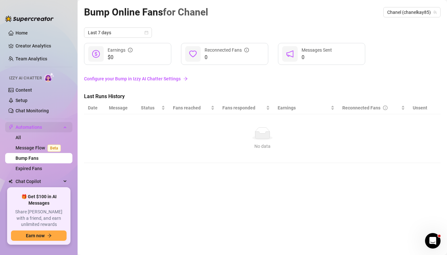
click at [17, 127] on span "Automations" at bounding box center [39, 127] width 46 height 10
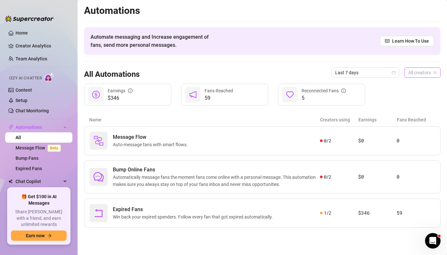
click at [421, 72] on span "All creators" at bounding box center [422, 73] width 28 height 10
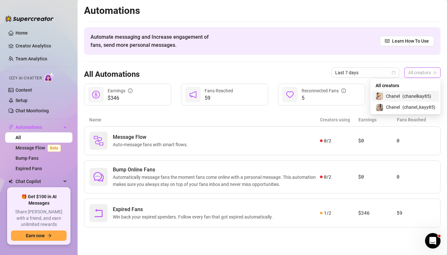
click at [393, 96] on span "Chanel" at bounding box center [393, 96] width 14 height 7
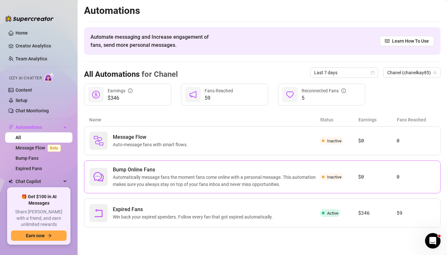
click at [323, 178] on span at bounding box center [323, 177] width 3 height 8
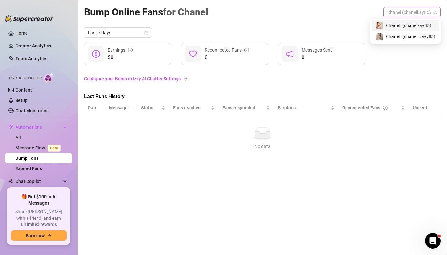
click at [393, 15] on span "Chanel (chanelkay85)" at bounding box center [411, 12] width 49 height 10
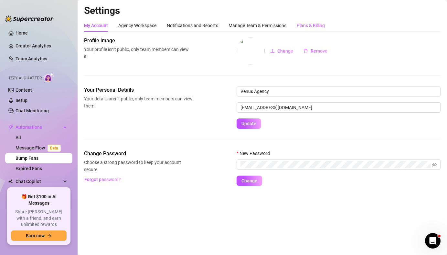
click at [304, 25] on div "Plans & Billing" at bounding box center [311, 25] width 28 height 7
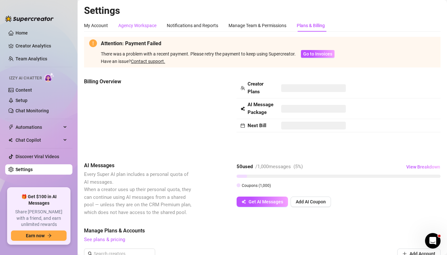
click at [137, 23] on div "Agency Workspace" at bounding box center [137, 25] width 38 height 7
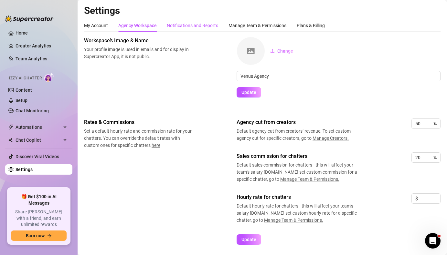
click at [185, 24] on div "Notifications and Reports" at bounding box center [192, 25] width 51 height 7
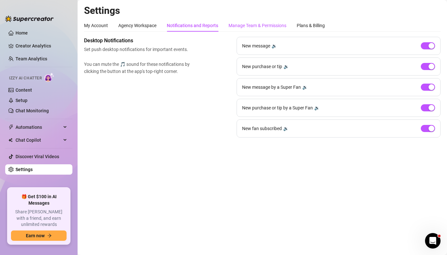
click at [253, 23] on div "Manage Team & Permissions" at bounding box center [257, 25] width 58 height 7
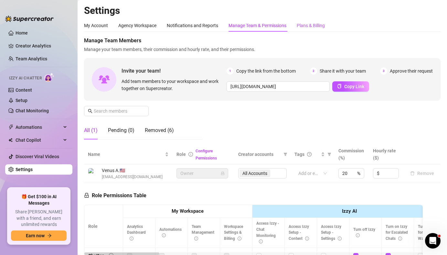
click at [302, 24] on div "Plans & Billing" at bounding box center [311, 25] width 28 height 7
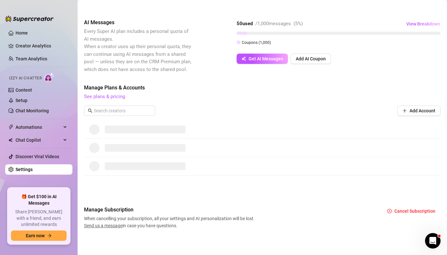
scroll to position [144, 0]
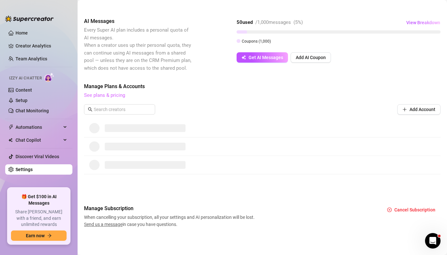
click at [105, 95] on link "See plans & pricing" at bounding box center [104, 95] width 41 height 6
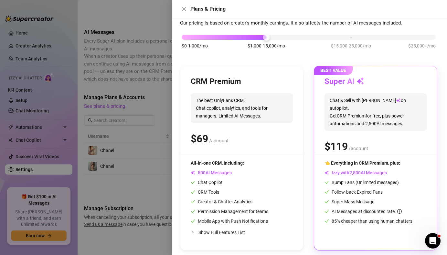
scroll to position [31, 0]
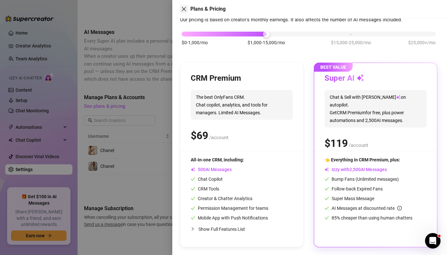
click at [183, 8] on icon "close" at bounding box center [184, 9] width 4 height 4
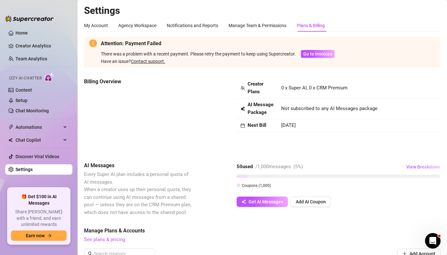
scroll to position [133, 0]
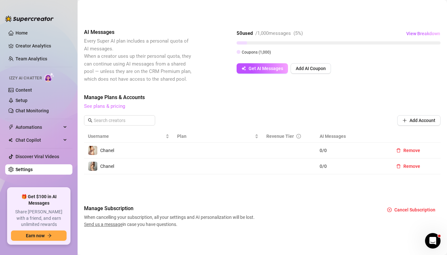
click at [110, 107] on link "See plans & pricing" at bounding box center [104, 106] width 41 height 6
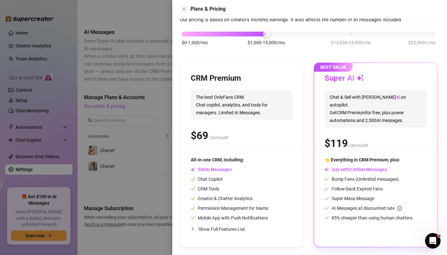
click at [228, 130] on div "$ /account" at bounding box center [242, 136] width 102 height 16
click at [210, 137] on span "0 1 2 3 4 5 6 7 8 9 0 1 2 3 4 5 6 7 8 9" at bounding box center [202, 136] width 22 height 16
click at [214, 81] on h3 "CRM Premium" at bounding box center [216, 78] width 50 height 10
click at [204, 105] on span "The best OnlyFans CRM. Chat copilot, analytics, and tools for managers. Limited…" at bounding box center [242, 105] width 102 height 30
click at [166, 101] on div at bounding box center [223, 127] width 447 height 255
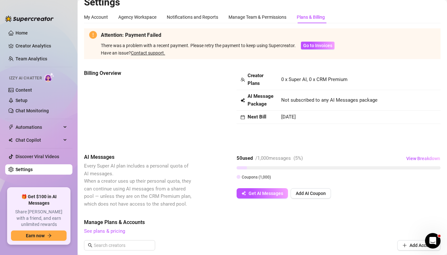
scroll to position [0, 0]
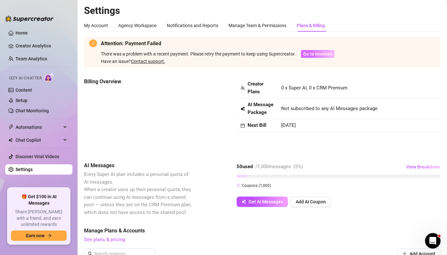
click at [313, 56] on span "Go to Invoices" at bounding box center [317, 53] width 29 height 5
click at [263, 126] on strong "Next Bill" at bounding box center [256, 125] width 19 height 6
click at [244, 127] on icon "calendar" at bounding box center [242, 125] width 5 height 5
click at [101, 27] on div "My Account" at bounding box center [96, 25] width 24 height 7
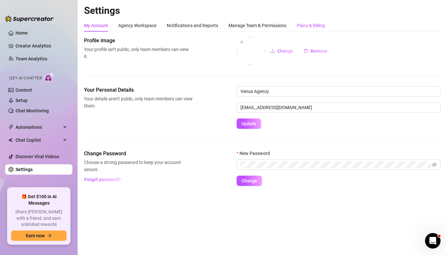
click at [314, 26] on div "Plans & Billing" at bounding box center [311, 25] width 28 height 7
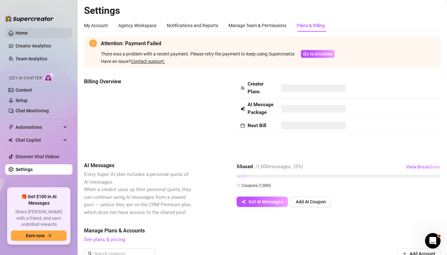
click at [21, 33] on link "Home" at bounding box center [22, 32] width 12 height 5
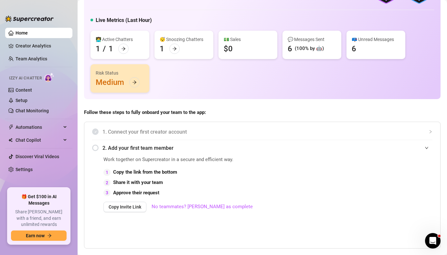
scroll to position [37, 0]
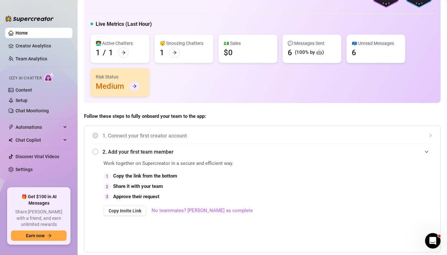
click at [134, 88] on icon "arrow-right" at bounding box center [134, 86] width 5 height 5
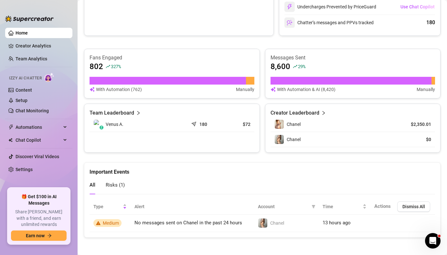
scroll to position [378, 0]
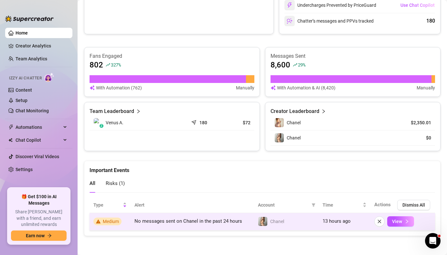
click at [111, 219] on span "Medium" at bounding box center [111, 221] width 16 height 5
click at [395, 220] on span "View" at bounding box center [397, 221] width 10 height 5
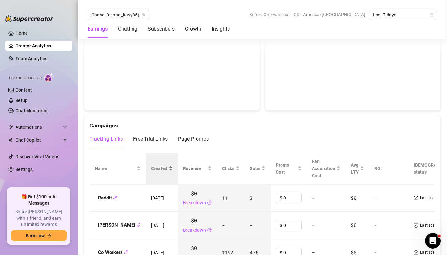
scroll to position [625, 0]
click at [144, 141] on div "Free Trial Links" at bounding box center [150, 140] width 35 height 8
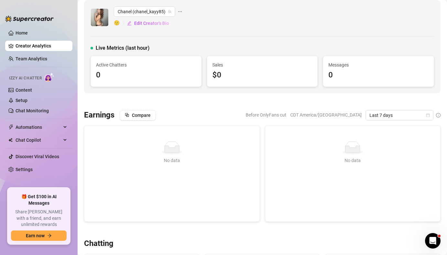
scroll to position [0, 0]
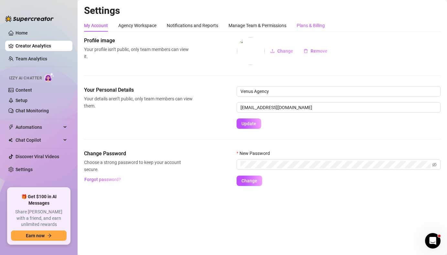
click at [309, 27] on div "Plans & Billing" at bounding box center [311, 25] width 28 height 7
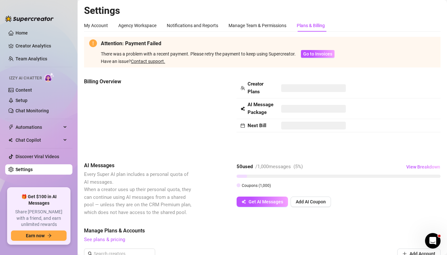
click at [156, 63] on link "Contact support." at bounding box center [148, 61] width 34 height 5
click at [317, 53] on span "Go to Invoices" at bounding box center [317, 53] width 29 height 5
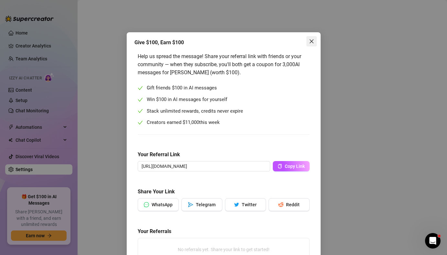
click at [311, 40] on icon "close" at bounding box center [311, 41] width 5 height 5
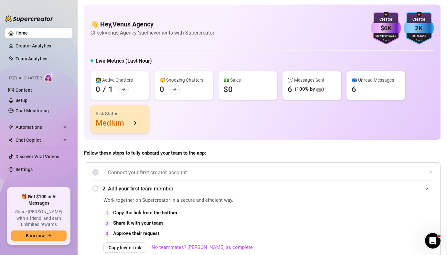
click at [347, 127] on div "👩‍💻 Active Chatters 0 / 1 😴 Snoozing Chatters 0 💵 Sales $0 💬 Messages Sent 6 (1…" at bounding box center [261, 102] width 343 height 62
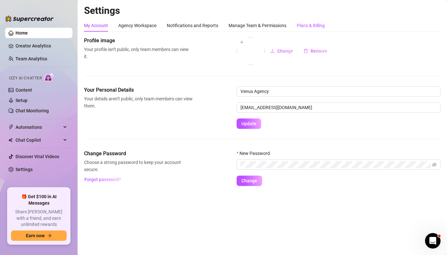
click at [307, 26] on div "Plans & Billing" at bounding box center [311, 25] width 28 height 7
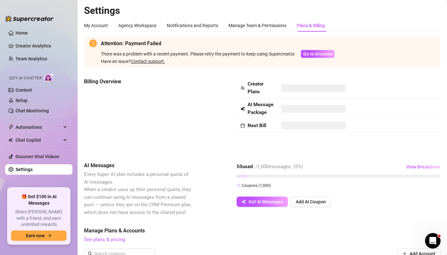
click at [294, 89] on span at bounding box center [313, 88] width 65 height 8
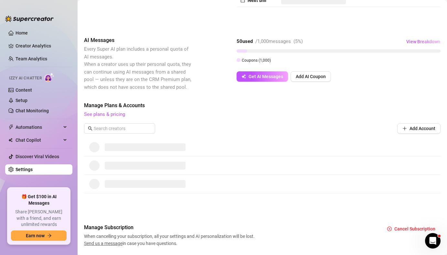
scroll to position [144, 0]
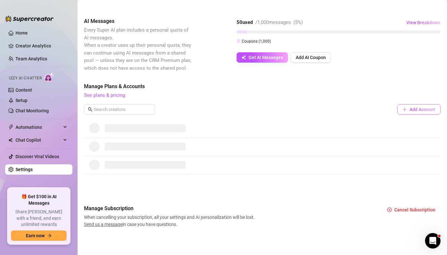
click at [420, 111] on span "Add Account" at bounding box center [422, 109] width 26 height 5
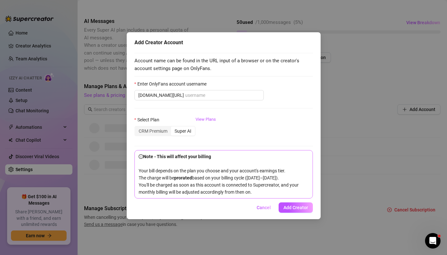
click at [342, 80] on div "Add Creator Account Account name can be found in the URL input of a browser or …" at bounding box center [223, 127] width 447 height 255
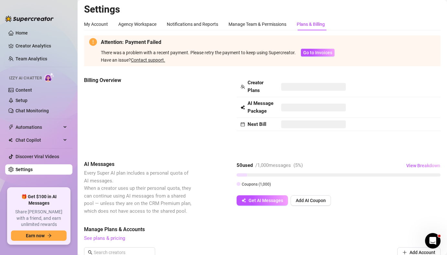
scroll to position [0, 0]
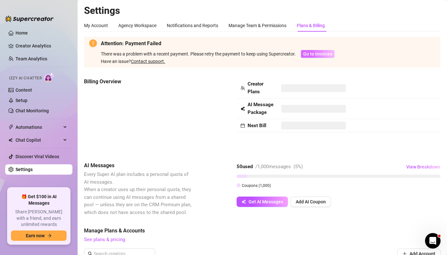
click at [309, 54] on span "Go to Invoices" at bounding box center [317, 53] width 29 height 5
click at [33, 168] on link "Settings" at bounding box center [24, 169] width 17 height 5
click at [322, 54] on span "Go to Invoices" at bounding box center [317, 53] width 29 height 5
click at [253, 24] on div "Manage Team & Permissions" at bounding box center [257, 25] width 58 height 7
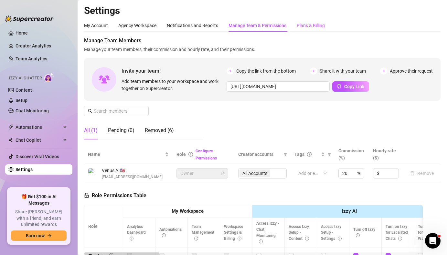
click at [311, 27] on div "Plans & Billing" at bounding box center [311, 25] width 28 height 7
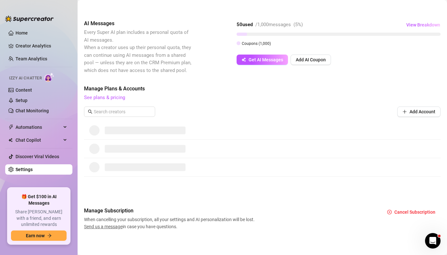
scroll to position [144, 0]
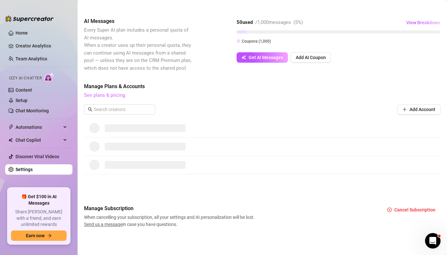
click at [109, 95] on link "See plans & pricing" at bounding box center [104, 95] width 41 height 6
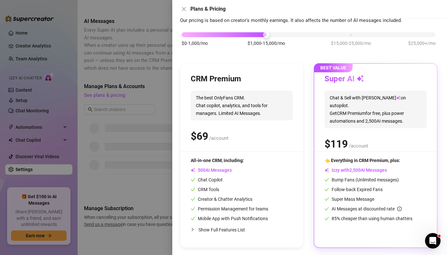
scroll to position [31, 0]
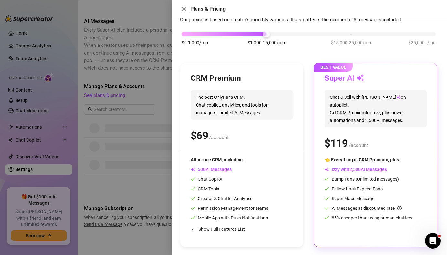
click at [224, 37] on div "$0-1,000/mo $1,000-15,000/mo $15,000-25,000/mo $25,000+/mo" at bounding box center [308, 42] width 257 height 37
click at [221, 34] on div "$0-1,000/mo $1,000-15,000/mo $15,000-25,000/mo $25,000+/mo" at bounding box center [309, 32] width 254 height 4
click at [219, 156] on div "All-in-one CRM, including:" at bounding box center [230, 159] width 78 height 7
click at [234, 103] on span "The best OnlyFans CRM. Chat copilot, analytics, and tools for managers. Limited…" at bounding box center [242, 105] width 102 height 30
click at [350, 121] on div "Super AI Chat & Sell with Izzy on autopilot. Get CRM Premium for free, plus pow…" at bounding box center [375, 112] width 102 height 78
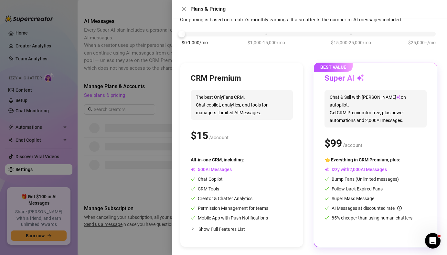
click at [225, 168] on span "AI Messages" at bounding box center [211, 169] width 41 height 5
click at [217, 160] on span "All-in-one CRM, including:" at bounding box center [217, 159] width 53 height 5
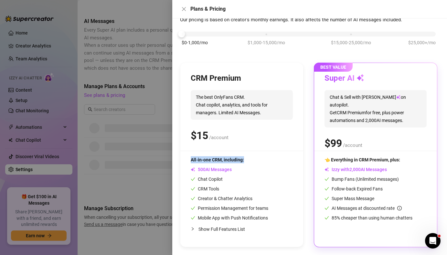
click at [217, 160] on span "All-in-one CRM, including:" at bounding box center [217, 159] width 53 height 5
click at [237, 101] on span "The best OnlyFans CRM. Chat copilot, analytics, and tools for managers. Limited…" at bounding box center [242, 105] width 102 height 30
click at [117, 113] on div at bounding box center [223, 127] width 447 height 255
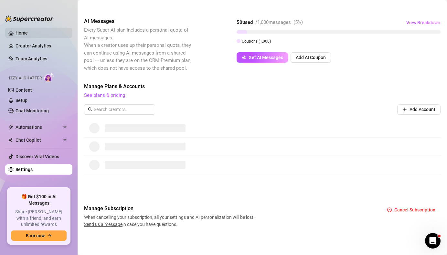
click at [17, 35] on link "Home" at bounding box center [22, 32] width 12 height 5
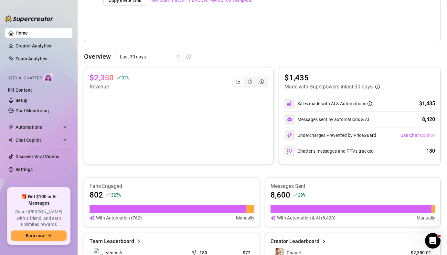
scroll to position [246, 0]
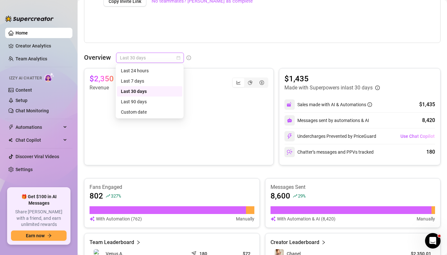
click at [150, 59] on span "Last 30 days" at bounding box center [150, 58] width 60 height 10
click at [140, 80] on div "Last 7 days" at bounding box center [150, 81] width 58 height 7
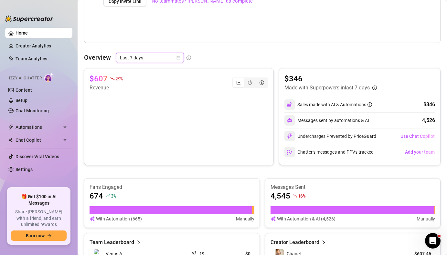
click at [139, 59] on span "Last 7 days" at bounding box center [150, 58] width 60 height 10
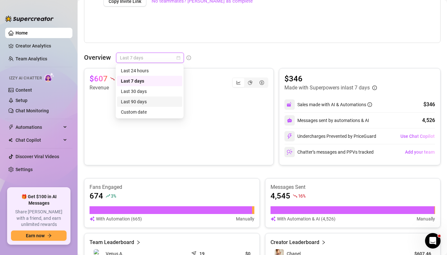
click at [132, 101] on div "Last 90 days" at bounding box center [150, 101] width 58 height 7
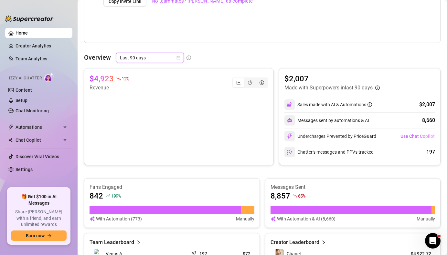
click at [142, 58] on span "Last 90 days" at bounding box center [150, 58] width 60 height 10
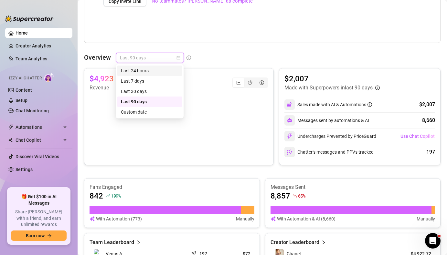
click at [135, 71] on div "Last 24 hours" at bounding box center [150, 70] width 58 height 7
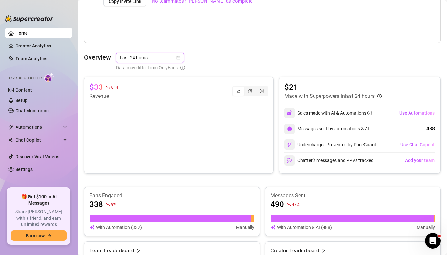
click at [135, 55] on span "Last 24 hours" at bounding box center [150, 58] width 60 height 10
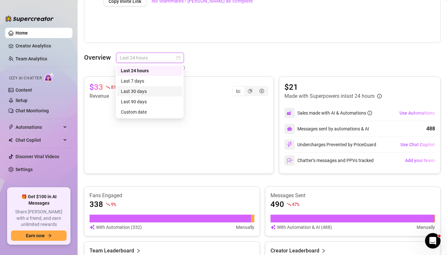
click at [130, 92] on div "Last 30 days" at bounding box center [150, 91] width 58 height 7
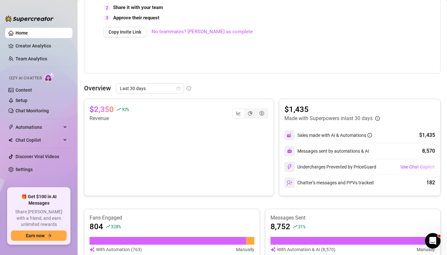
scroll to position [217, 0]
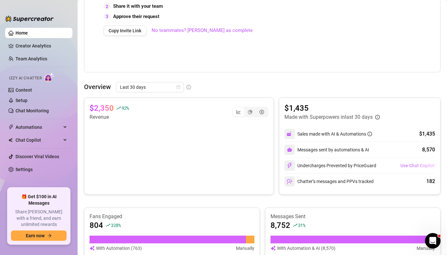
click at [407, 164] on span "Use Chat Copilot" at bounding box center [417, 165] width 34 height 5
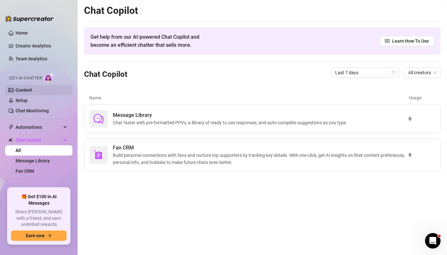
click at [16, 93] on link "Content" at bounding box center [24, 90] width 16 height 5
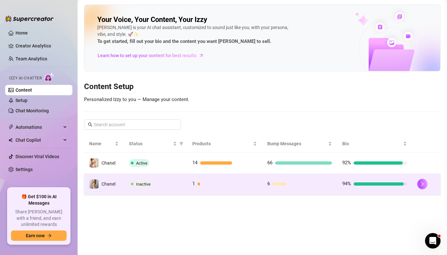
click at [141, 184] on span "Inactive" at bounding box center [143, 184] width 15 height 5
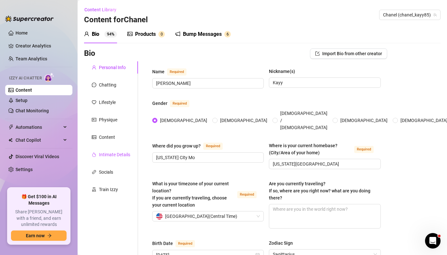
click at [101, 153] on div "Intimate Details" at bounding box center [114, 154] width 31 height 7
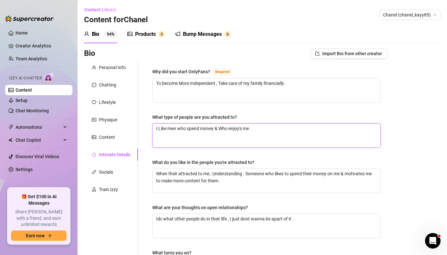
click at [245, 128] on textarea "I Like men who spend money & Who enjoy's me ." at bounding box center [266, 136] width 228 height 24
click at [246, 129] on textarea "I Like men who spend money & Who enjoy me ." at bounding box center [266, 136] width 228 height 24
click at [248, 129] on textarea "I Like men who spend money & Who enjoy me ." at bounding box center [266, 136] width 228 height 24
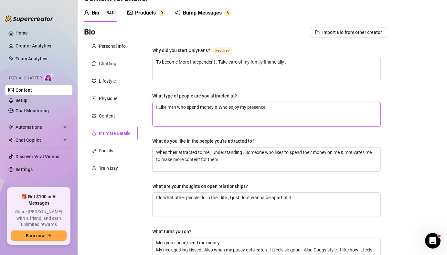
scroll to position [21, 0]
drag, startPoint x: 308, startPoint y: 199, endPoint x: 164, endPoint y: 194, distance: 144.2
click at [164, 194] on textarea "Idc what other people do in their life , I just dont wanna be apart of it ." at bounding box center [266, 205] width 228 height 24
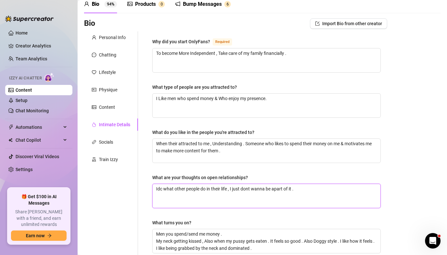
scroll to position [29, 0]
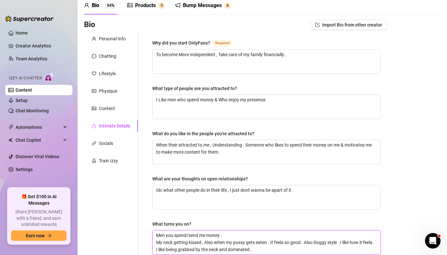
click at [157, 236] on textarea "Men you spend/send me money . My neck getting kissed , Also when my pussy gets …" at bounding box center [266, 243] width 228 height 24
click at [160, 236] on textarea "Men you spend/send me money . My neck getting kissed , Also when my pussy gets …" at bounding box center [266, 243] width 228 height 24
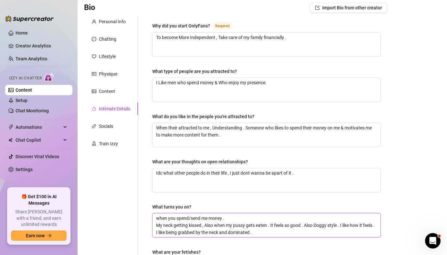
scroll to position [48, 0]
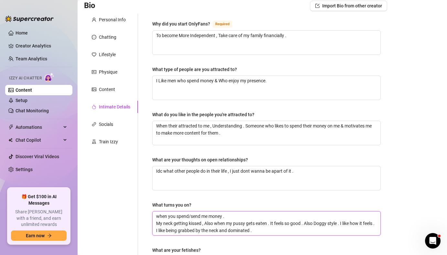
click at [267, 222] on textarea "when you spend/send me money . My neck getting kissed , Also when my pussy gets…" at bounding box center [266, 224] width 228 height 24
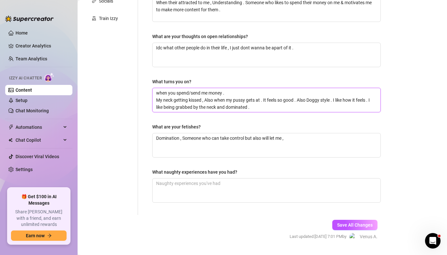
scroll to position [168, 0]
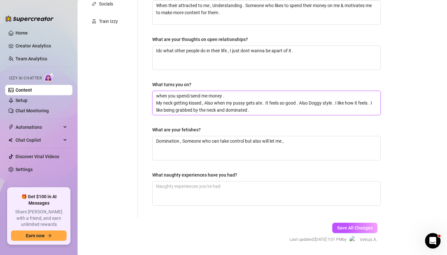
click at [310, 102] on textarea "when you spend/send me money . My neck getting kissed , Also when my pussy gets…" at bounding box center [266, 103] width 228 height 24
click at [314, 98] on textarea "when you spend/send me money . My neck getting kissed , Also when my pussy gets…" at bounding box center [266, 103] width 228 height 24
click at [315, 101] on textarea "when you spend/send me money . My neck getting kissed , Also when my pussy gets…" at bounding box center [266, 103] width 228 height 24
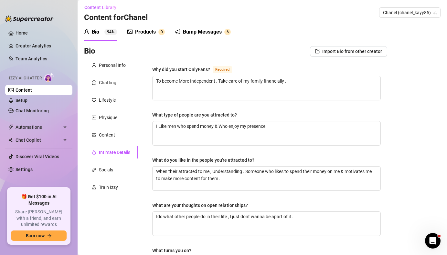
scroll to position [0, 0]
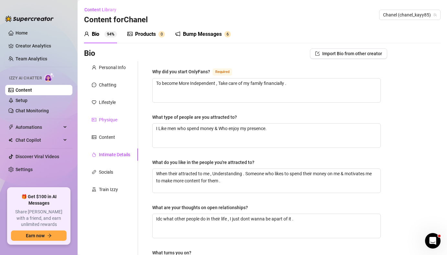
click at [111, 121] on div "Physique" at bounding box center [108, 119] width 18 height 7
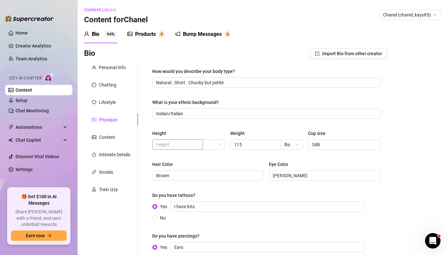
click at [164, 140] on span at bounding box center [177, 145] width 51 height 10
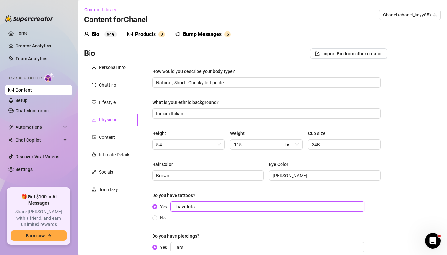
click at [201, 207] on input "I have lots" at bounding box center [267, 207] width 194 height 10
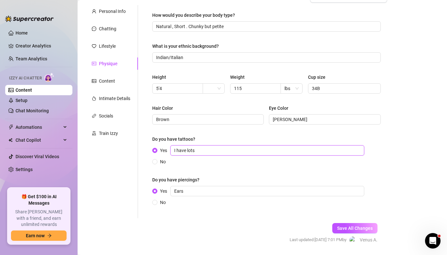
scroll to position [76, 0]
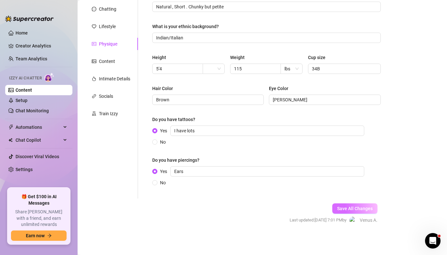
click at [342, 210] on span "Save All Changes" at bounding box center [355, 208] width 36 height 5
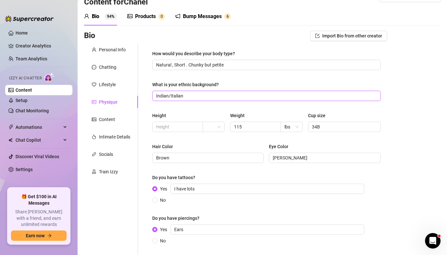
scroll to position [6, 0]
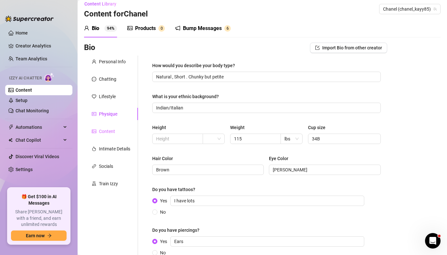
click at [116, 130] on div "Content" at bounding box center [111, 131] width 54 height 12
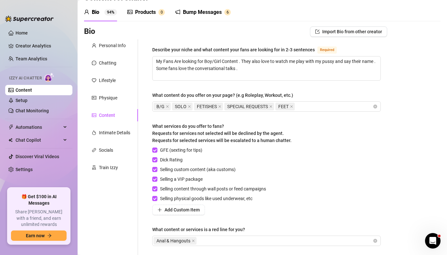
scroll to position [0, 0]
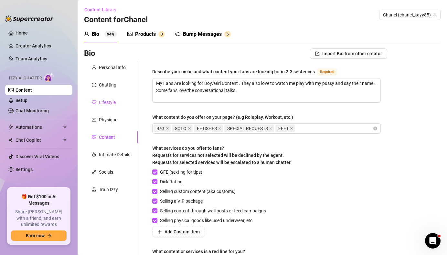
click at [110, 100] on div "Lifestyle" at bounding box center [107, 102] width 17 height 7
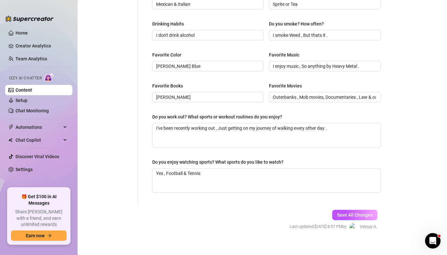
scroll to position [298, 0]
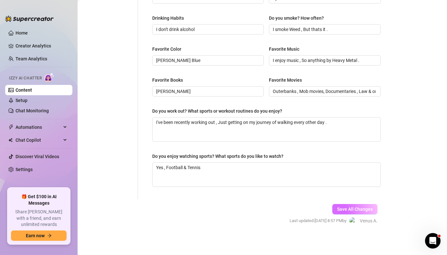
click at [342, 205] on button "Save All Changes" at bounding box center [354, 209] width 45 height 10
